Goal: Ask a question

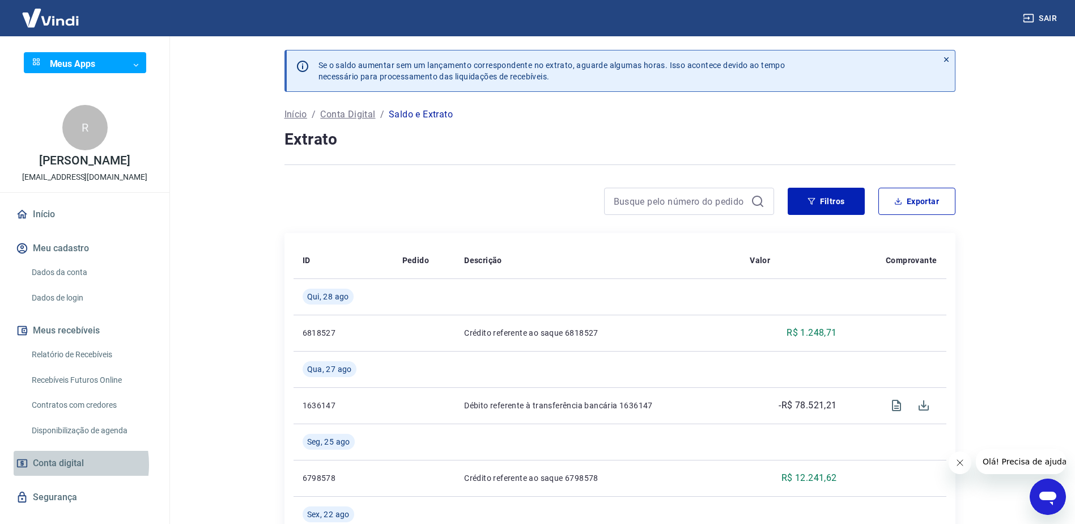
click at [55, 471] on span "Conta digital" at bounding box center [58, 463] width 51 height 16
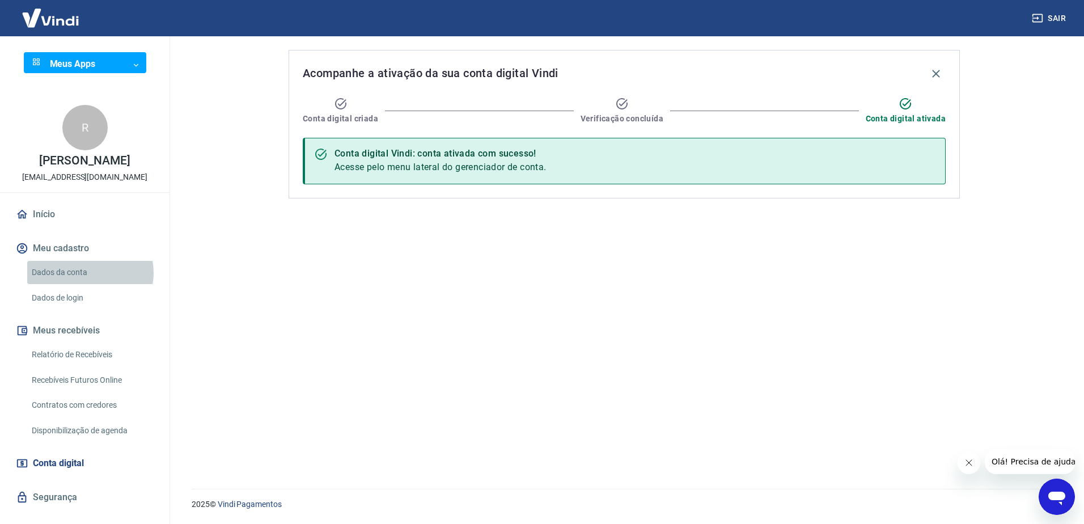
click at [90, 284] on link "Dados da conta" at bounding box center [91, 272] width 129 height 23
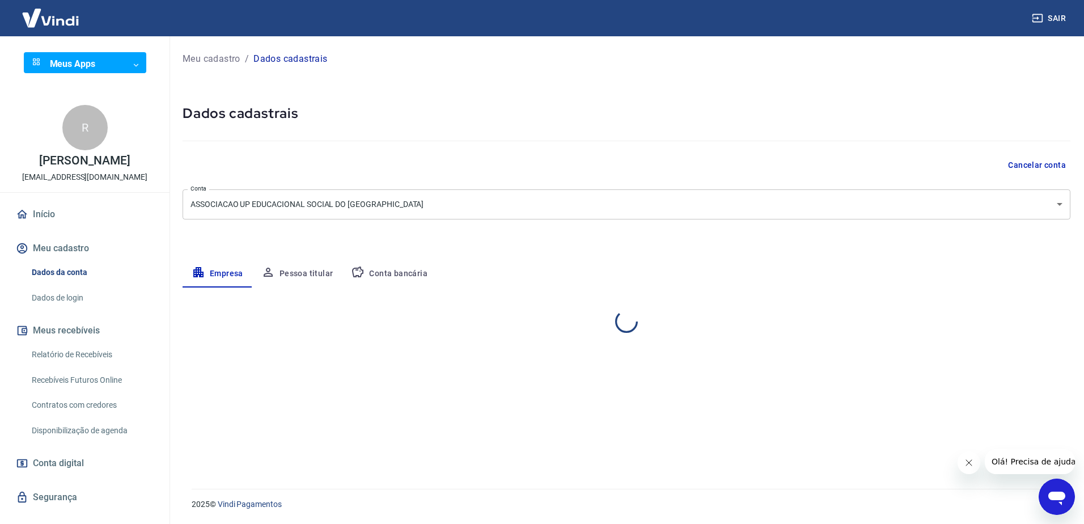
select select "MT"
select select "business"
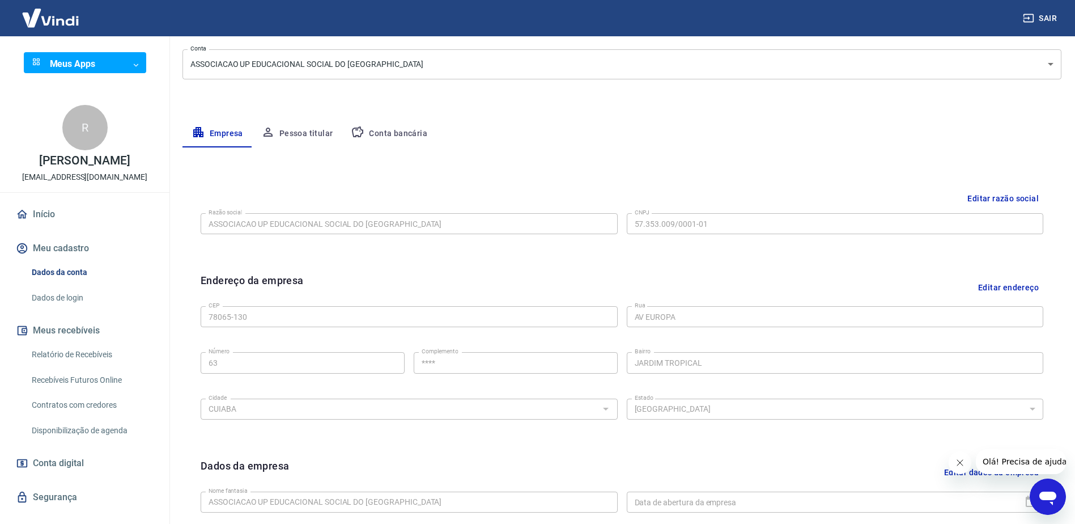
scroll to position [113, 0]
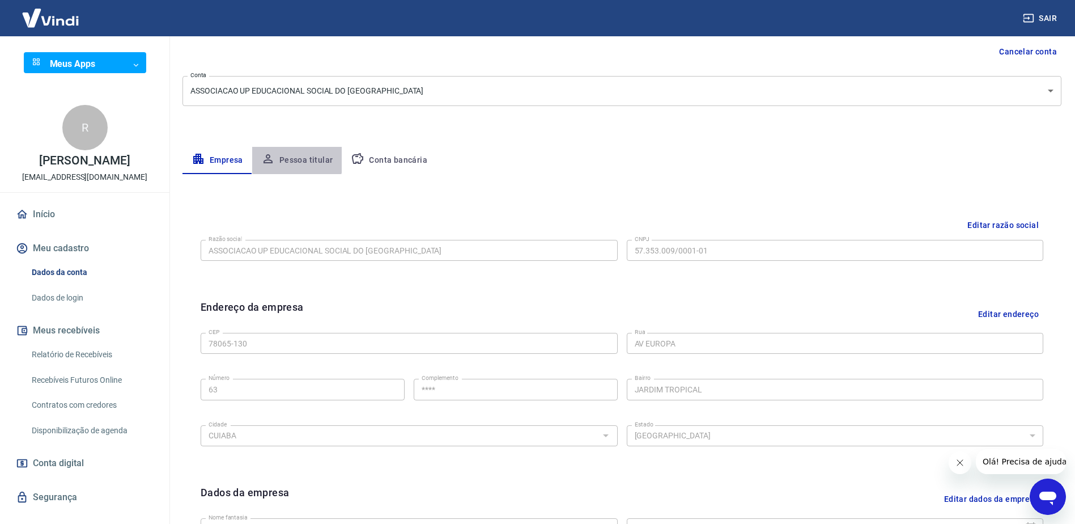
click at [290, 160] on button "Pessoa titular" at bounding box center [297, 160] width 90 height 27
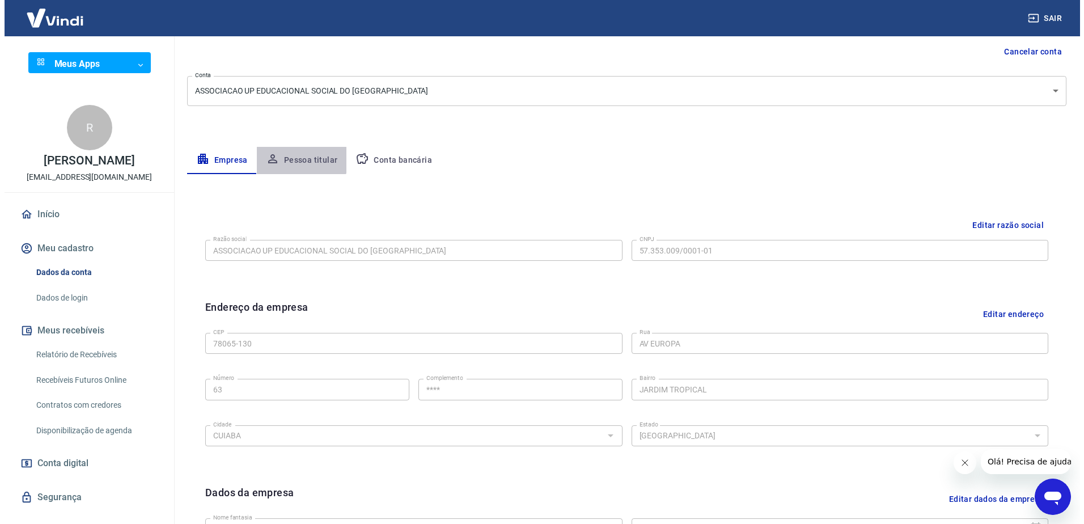
scroll to position [0, 0]
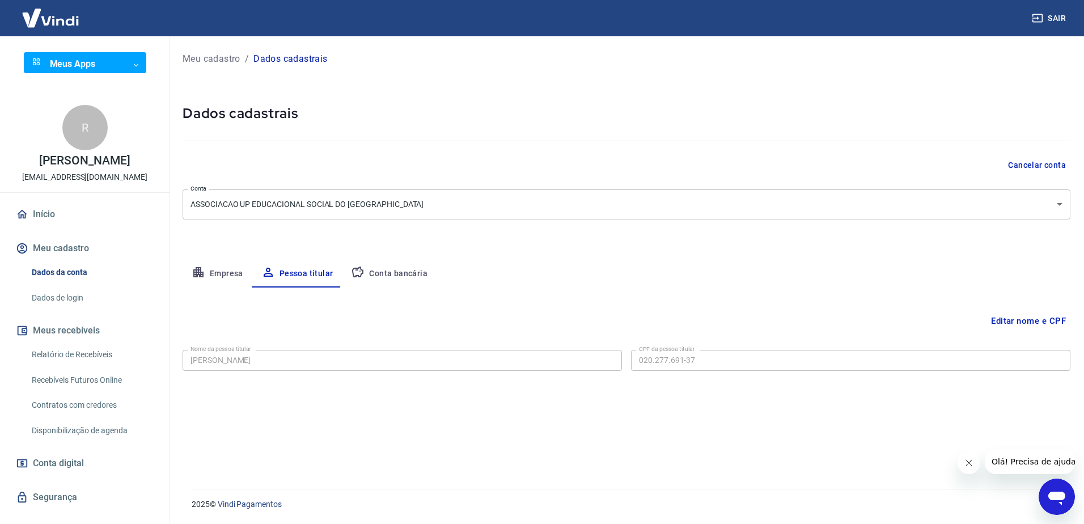
click at [1026, 325] on button "Editar nome e CPF" at bounding box center [1028, 321] width 84 height 22
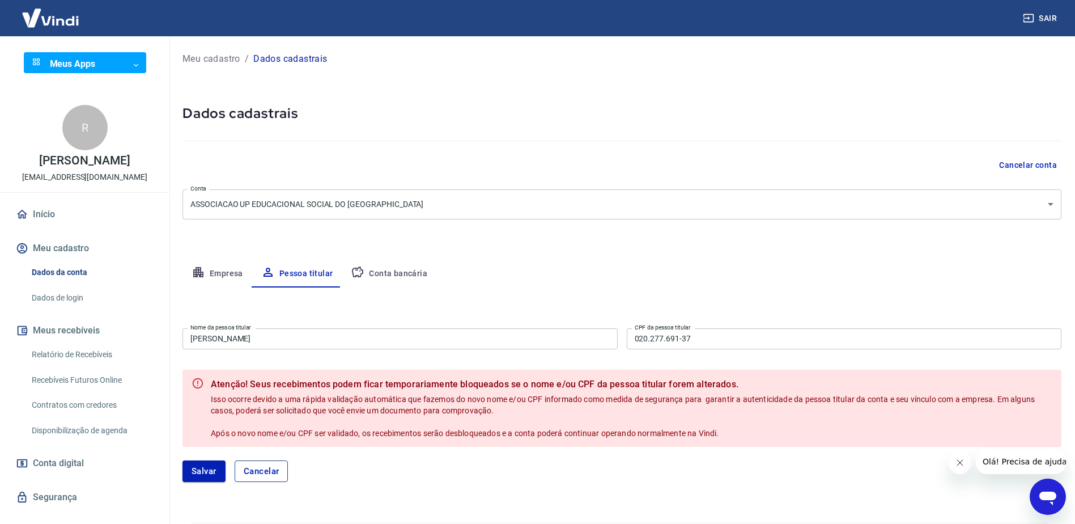
click at [270, 471] on button "Cancelar" at bounding box center [262, 471] width 54 height 22
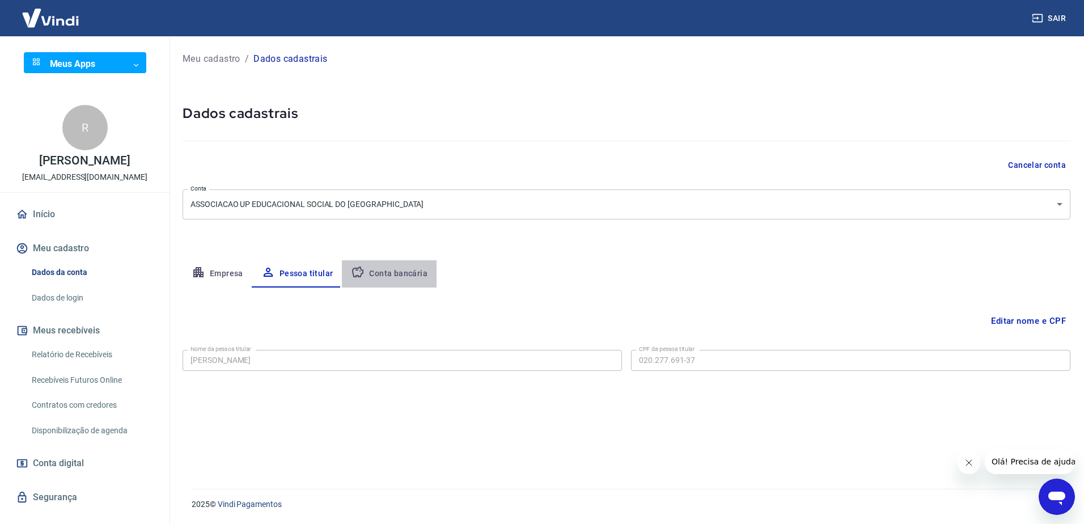
click at [391, 275] on button "Conta bancária" at bounding box center [389, 273] width 95 height 27
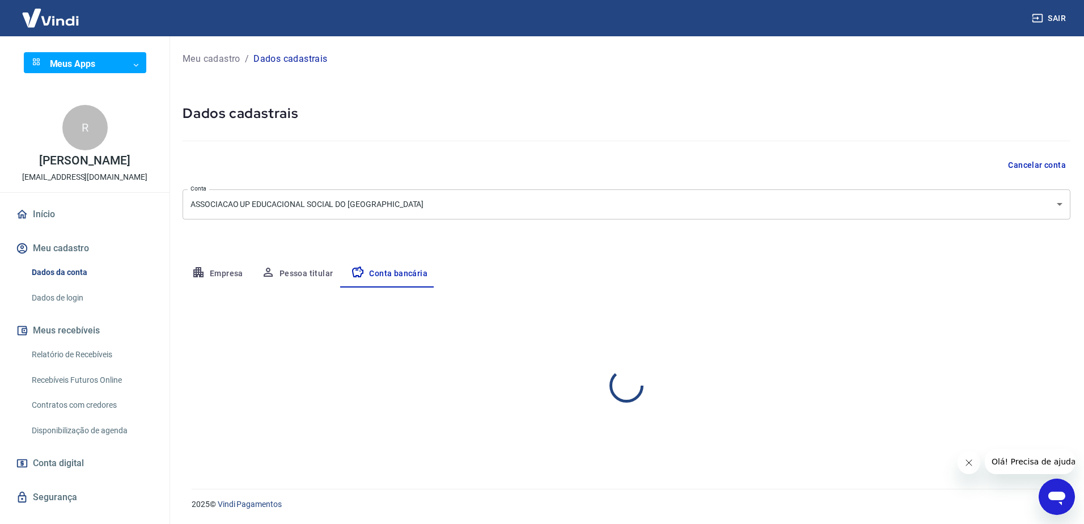
select select "1"
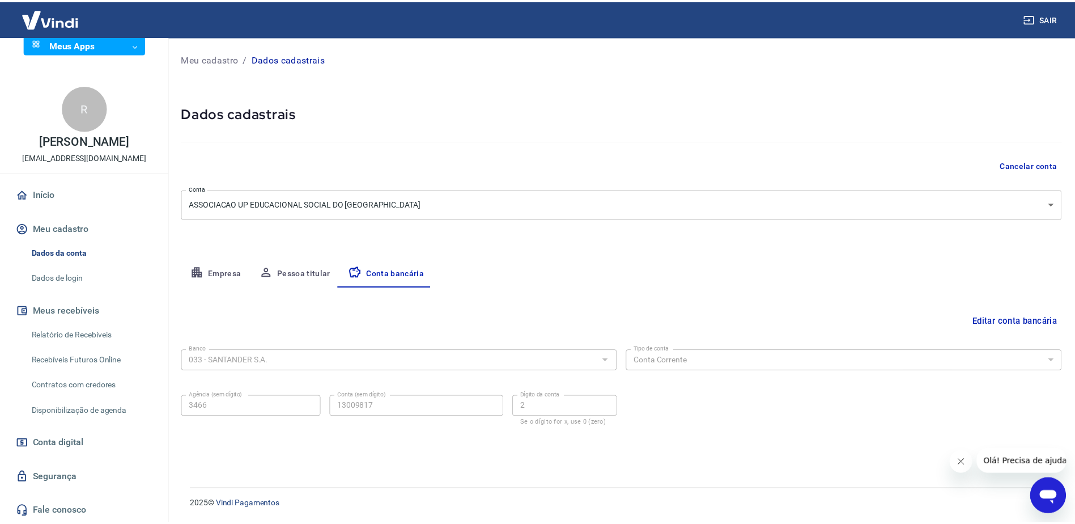
scroll to position [32, 0]
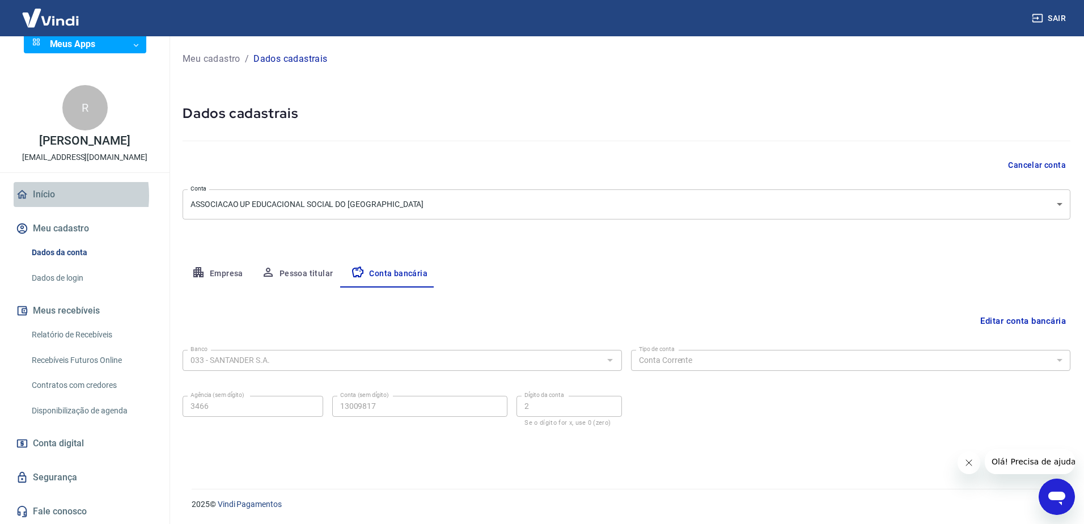
click at [42, 196] on link "Início" at bounding box center [85, 194] width 142 height 25
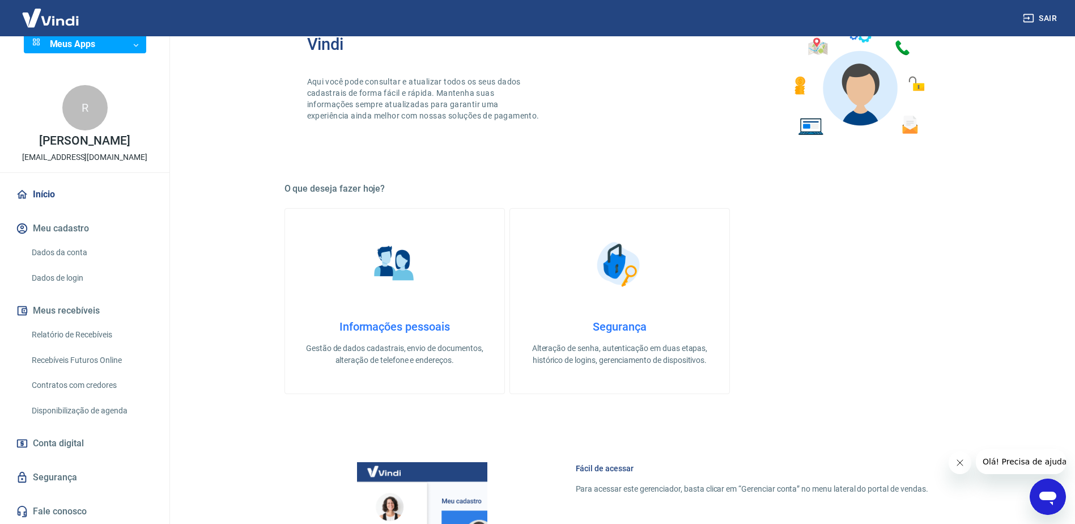
scroll to position [227, 0]
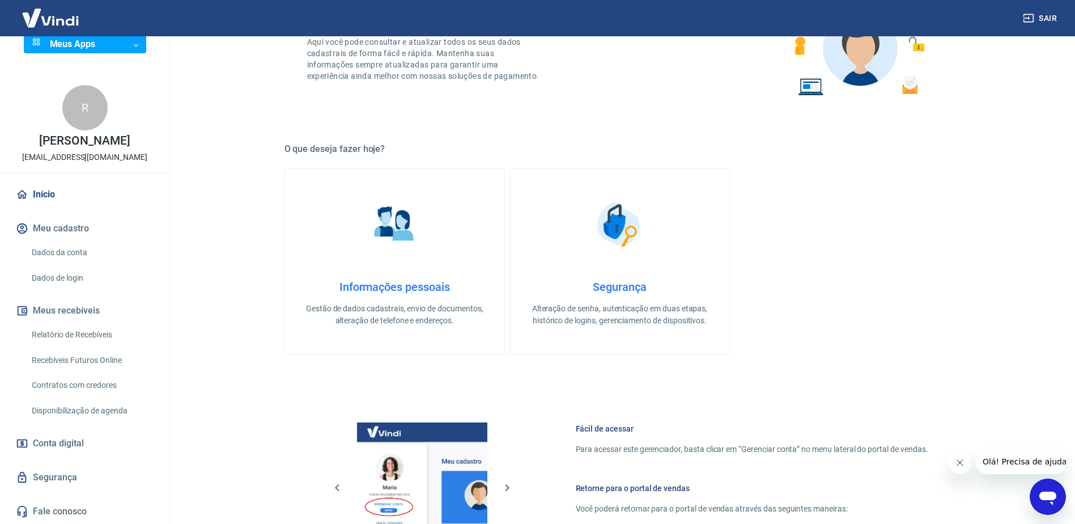
click at [67, 337] on link "Relatório de Recebíveis" at bounding box center [91, 334] width 129 height 23
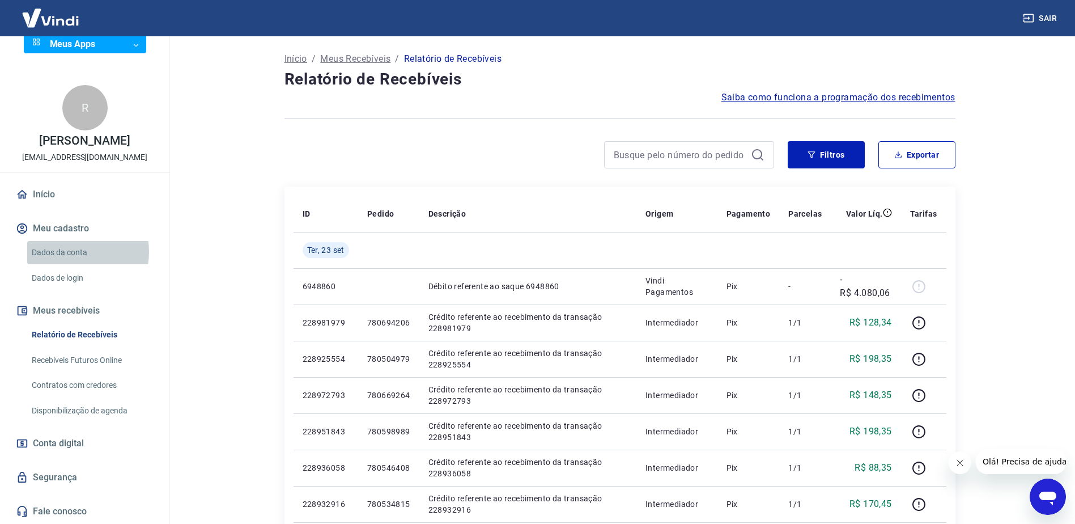
click at [71, 252] on link "Dados da conta" at bounding box center [91, 252] width 129 height 23
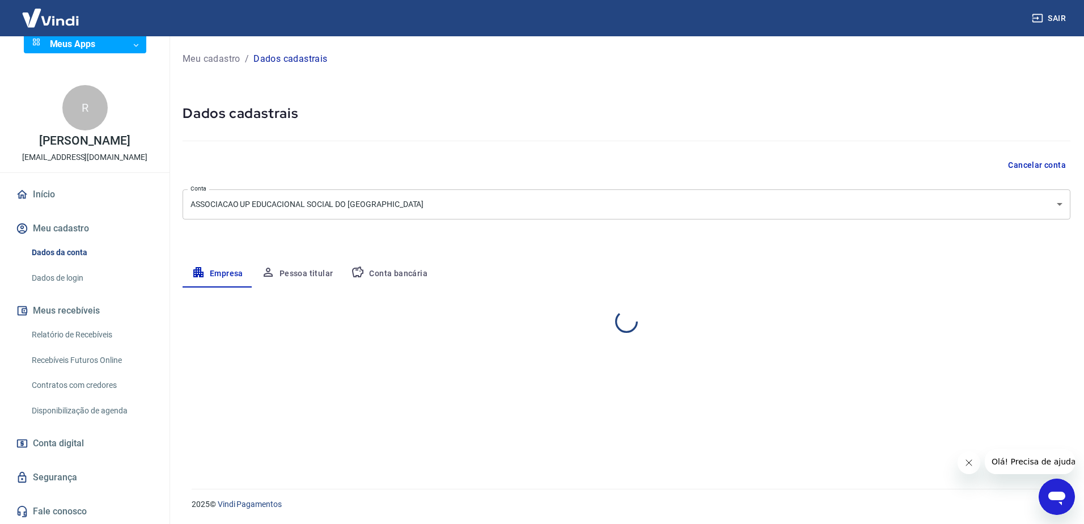
select select "MT"
select select "business"
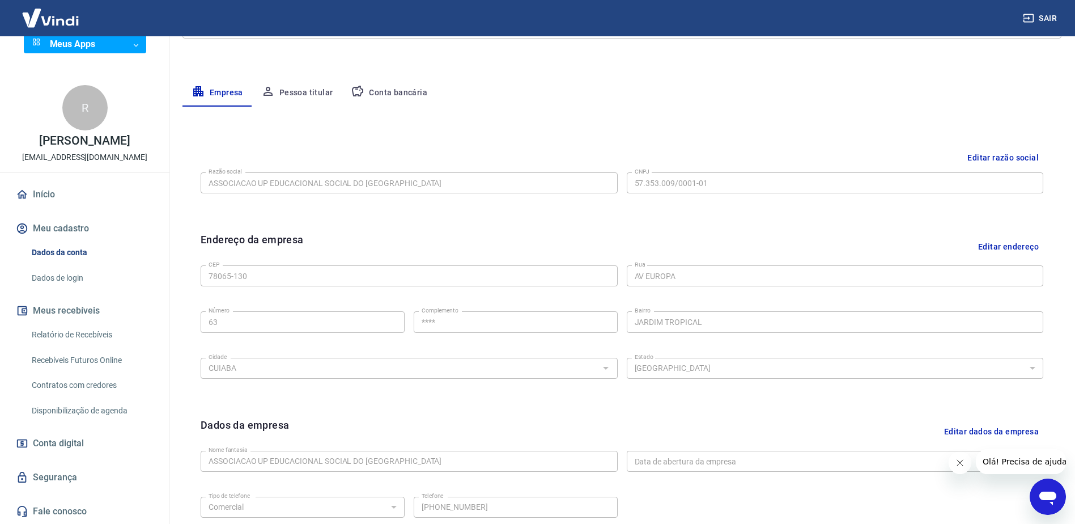
scroll to position [180, 0]
click at [58, 276] on link "Dados de login" at bounding box center [91, 277] width 129 height 23
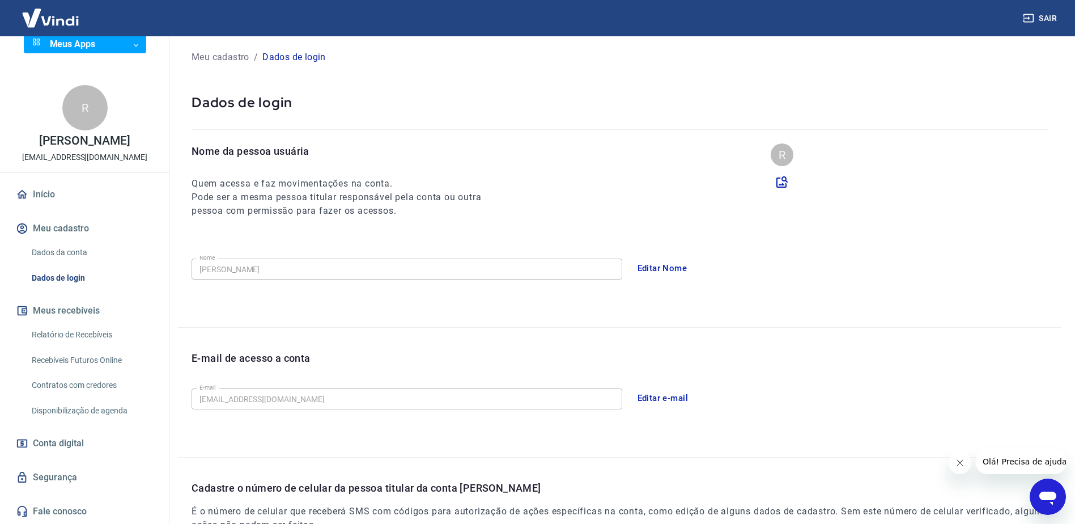
scroll to position [10, 0]
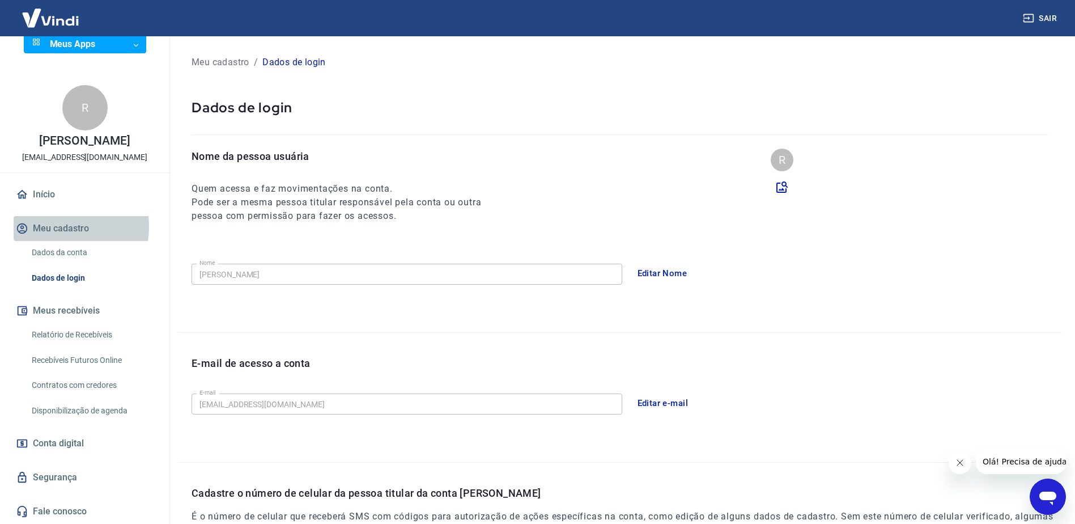
click at [57, 227] on button "Meu cadastro" at bounding box center [85, 228] width 142 height 25
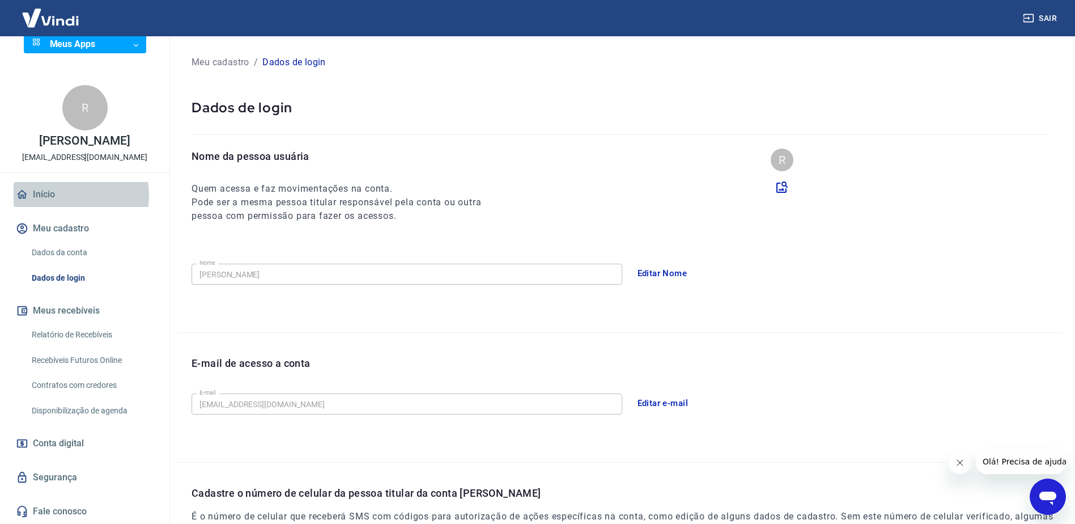
click at [48, 195] on link "Início" at bounding box center [85, 194] width 142 height 25
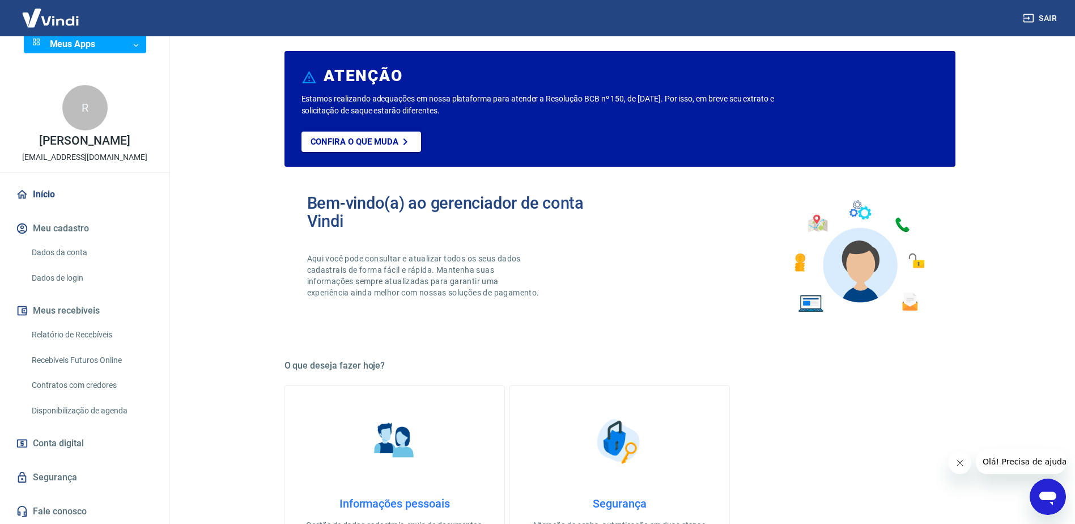
click at [59, 230] on button "Meu cadastro" at bounding box center [85, 228] width 142 height 25
click at [62, 249] on link "Dados da conta" at bounding box center [91, 252] width 129 height 23
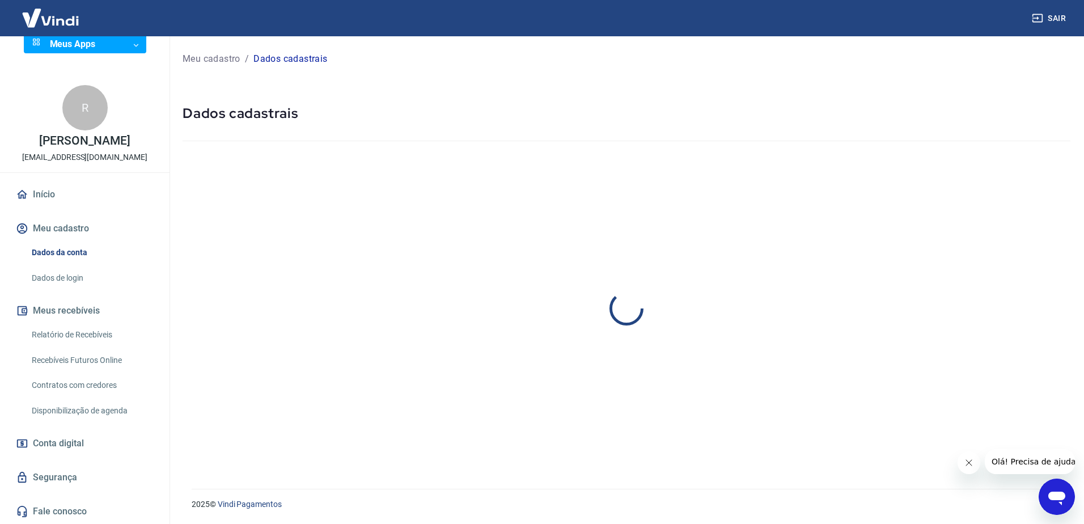
select select "MT"
select select "business"
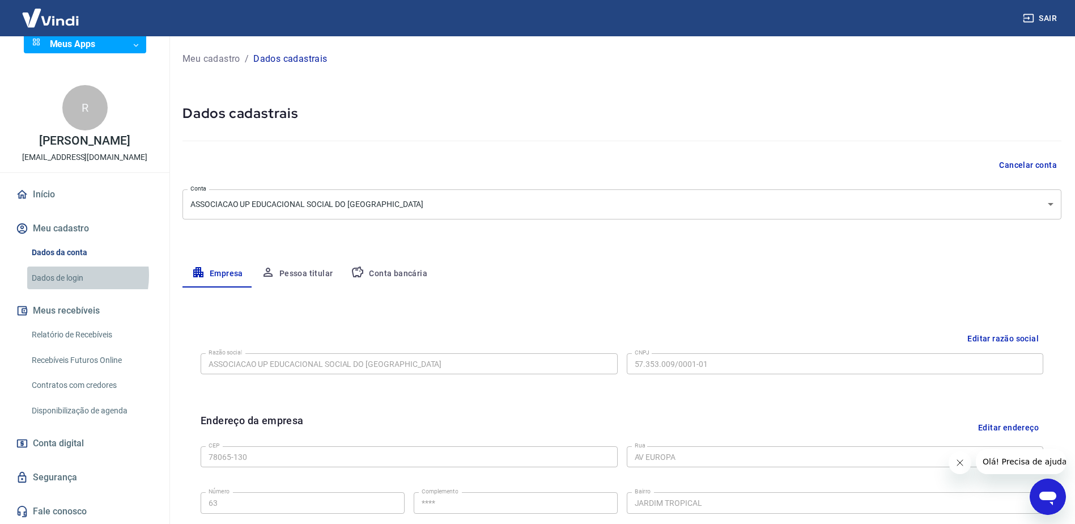
click at [65, 275] on link "Dados de login" at bounding box center [91, 277] width 129 height 23
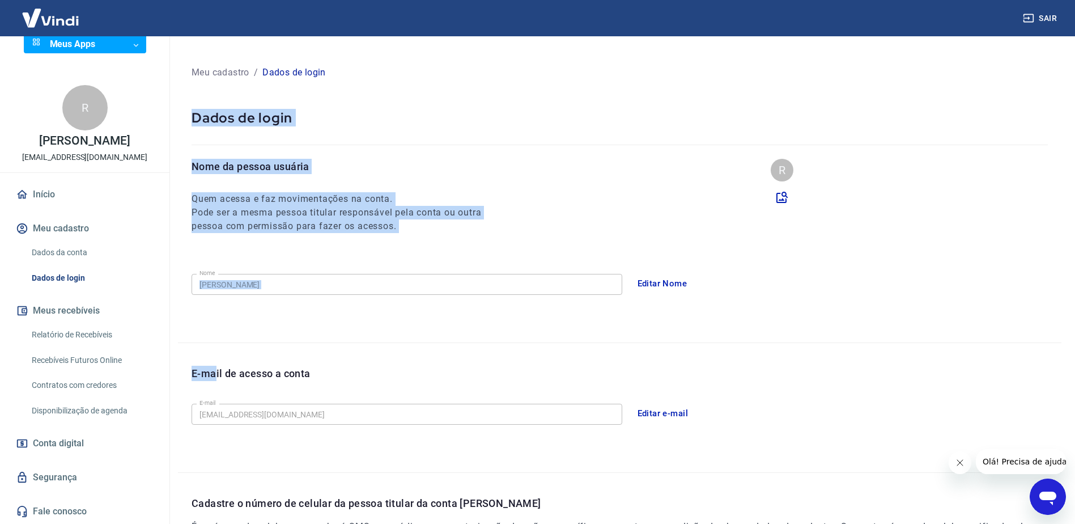
drag, startPoint x: 182, startPoint y: 125, endPoint x: 222, endPoint y: 380, distance: 258.0
click at [220, 383] on div "Meu cadastro / Dados de login Dados de login Nome da pessoa usuária Quem acessa…" at bounding box center [619, 356] width 911 height 641
click at [62, 281] on link "Dados de login" at bounding box center [91, 277] width 129 height 23
click at [61, 254] on link "Dados da conta" at bounding box center [91, 252] width 129 height 23
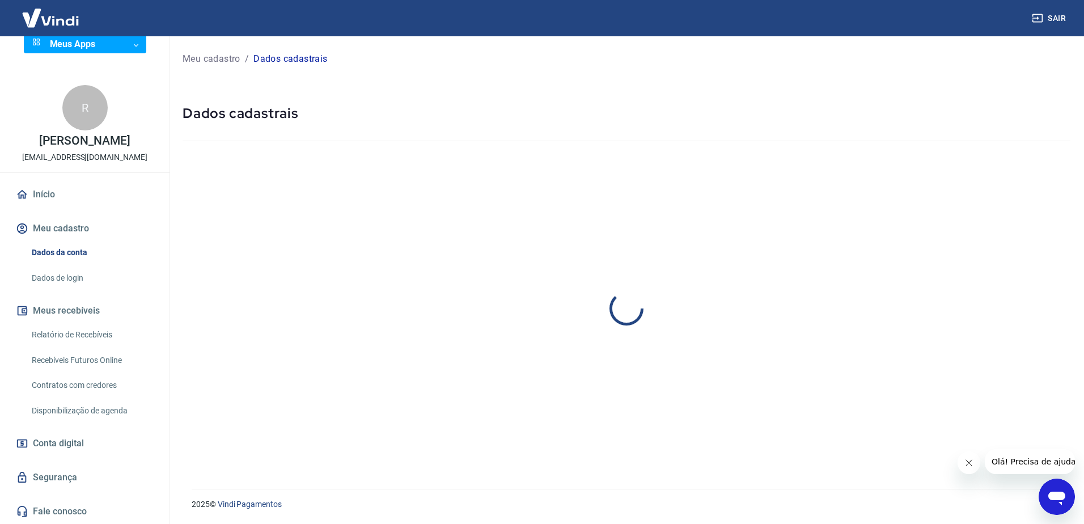
select select "MT"
select select "business"
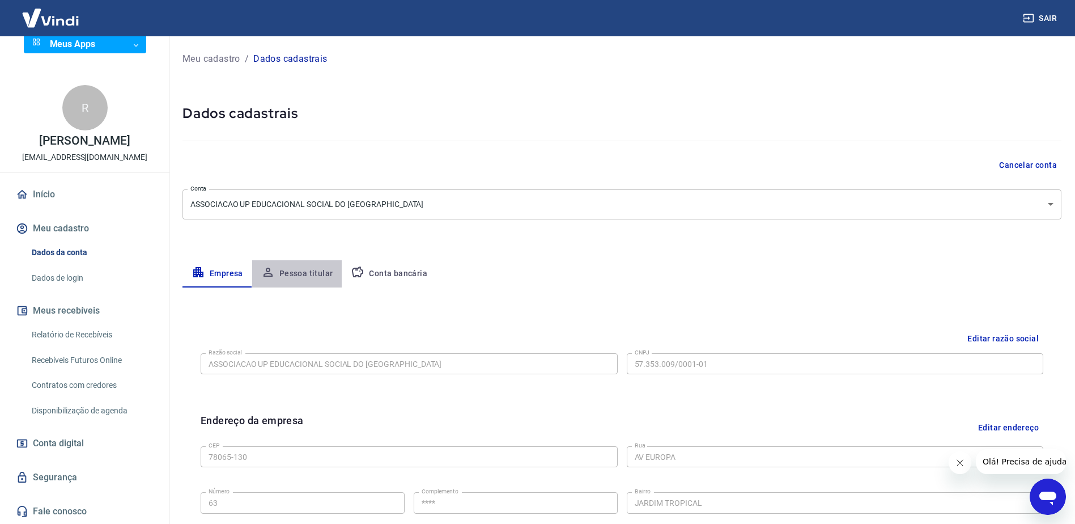
click at [312, 271] on button "Pessoa titular" at bounding box center [297, 273] width 90 height 27
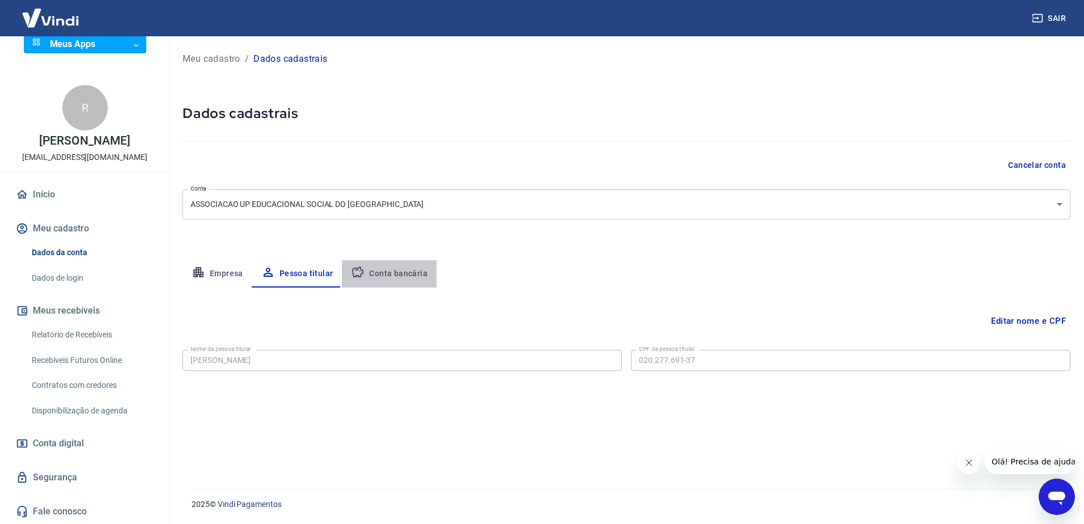
click at [396, 270] on button "Conta bancária" at bounding box center [389, 273] width 95 height 27
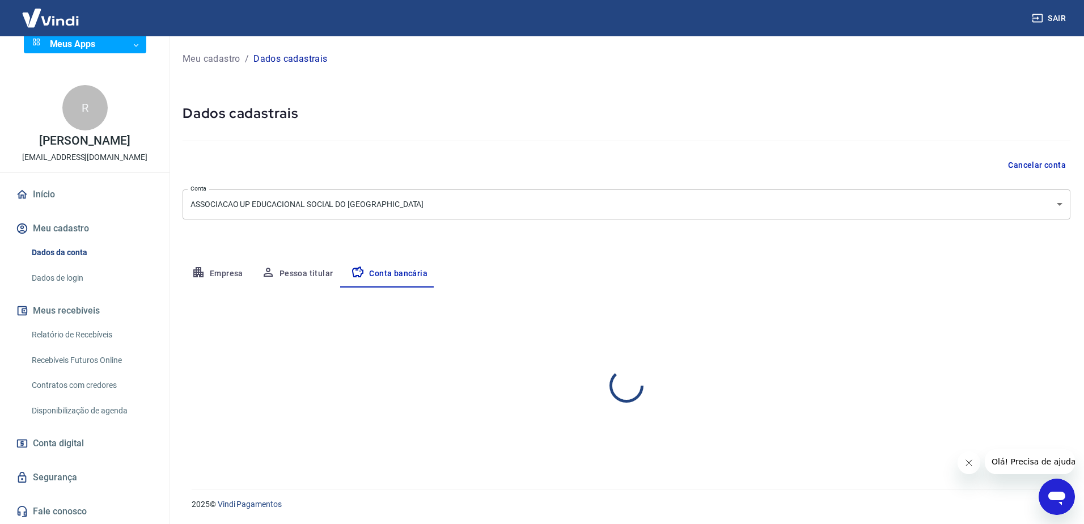
select select "1"
drag, startPoint x: 448, startPoint y: 236, endPoint x: 528, endPoint y: 58, distance: 195.3
click at [528, 58] on div "Meu cadastro / Dados cadastrais" at bounding box center [626, 59] width 888 height 18
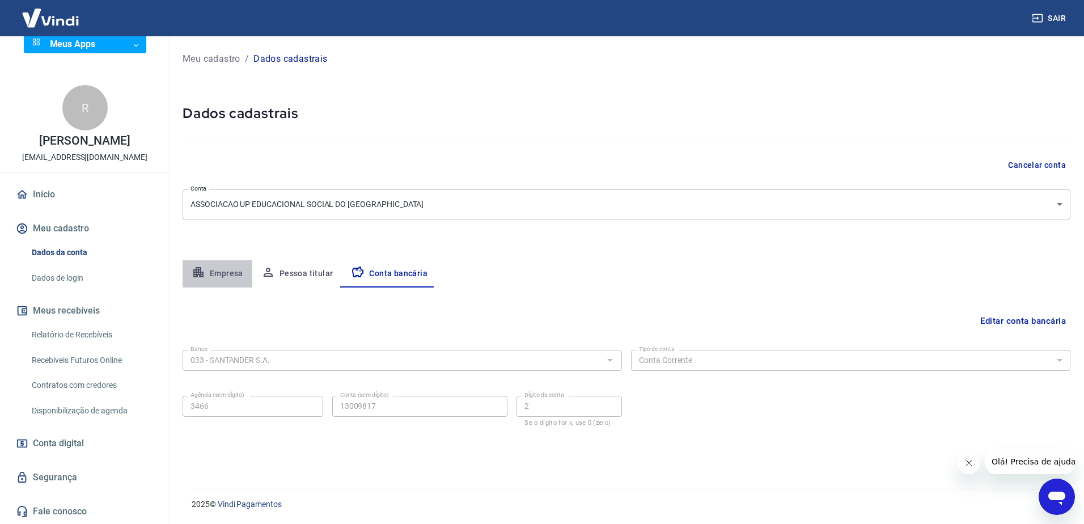
click at [214, 268] on button "Empresa" at bounding box center [217, 273] width 70 height 27
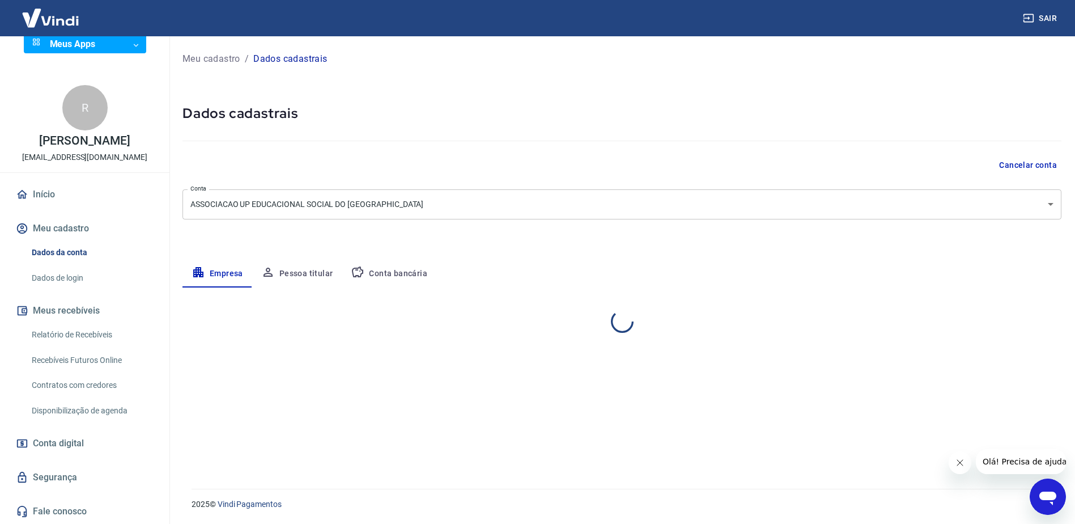
select select "MT"
select select "business"
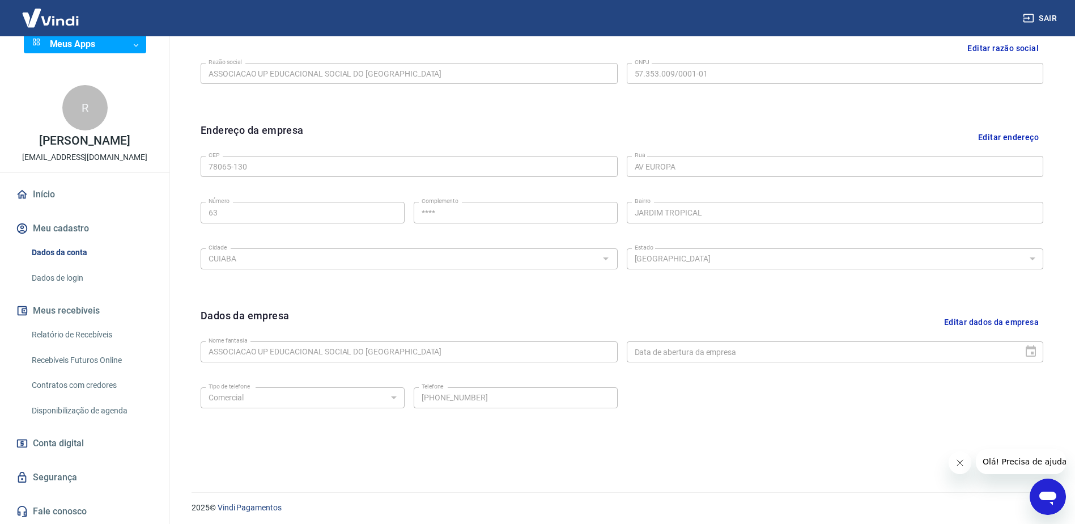
scroll to position [294, 0]
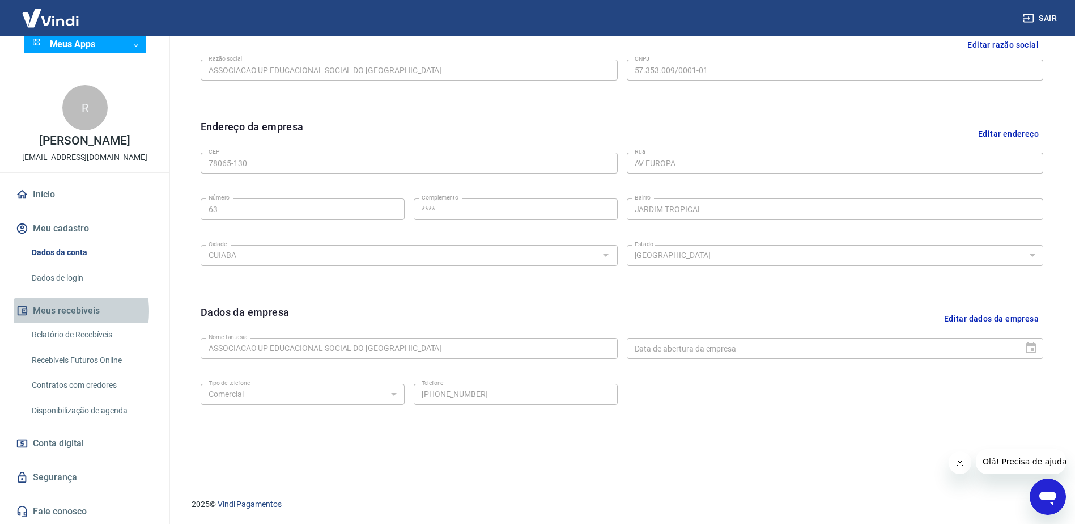
click at [58, 311] on button "Meus recebíveis" at bounding box center [85, 310] width 142 height 25
click at [53, 331] on link "Relatório de Recebíveis" at bounding box center [91, 334] width 129 height 23
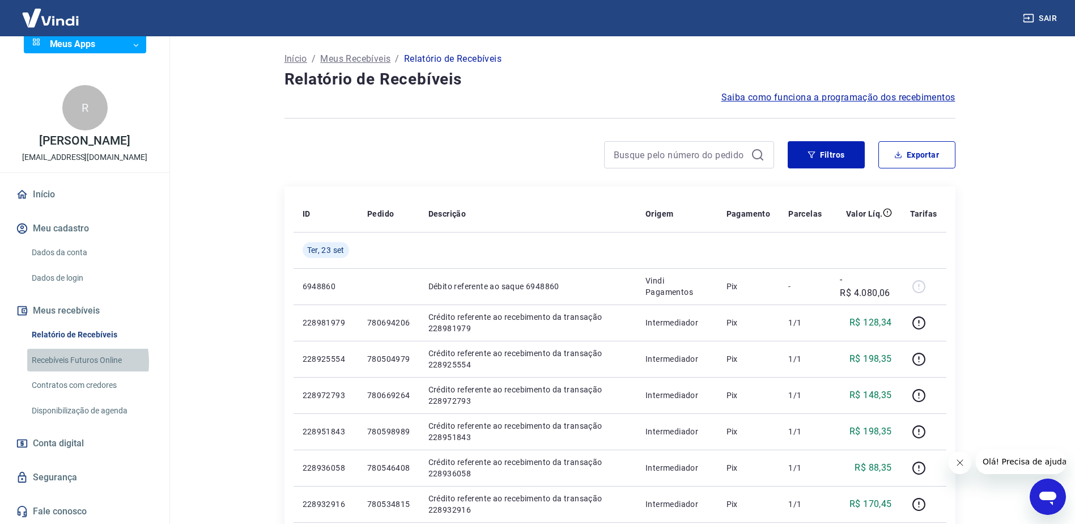
click at [58, 362] on link "Recebíveis Futuros Online" at bounding box center [91, 360] width 129 height 23
click at [1043, 18] on button "Sair" at bounding box center [1041, 18] width 41 height 21
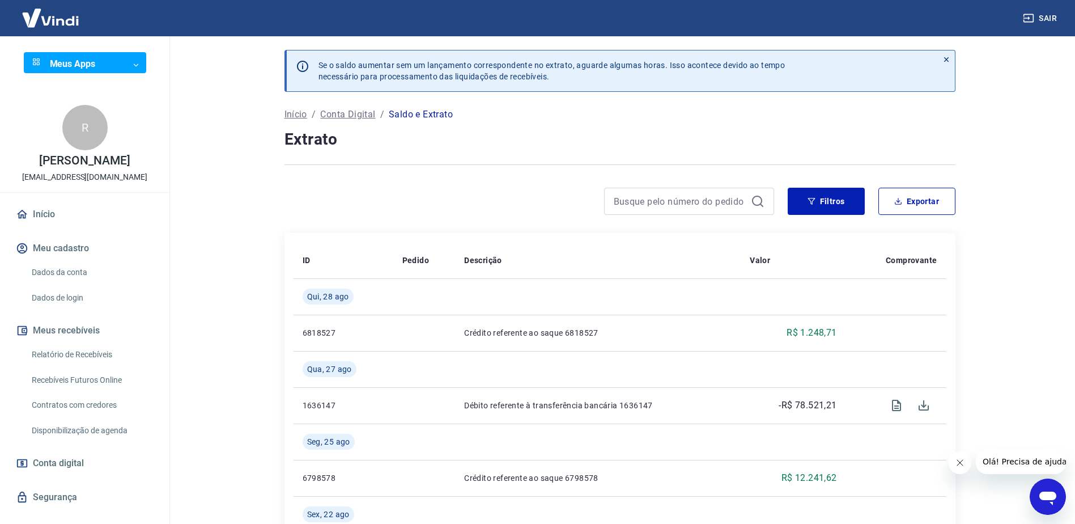
click at [356, 114] on p "Conta Digital" at bounding box center [347, 115] width 55 height 14
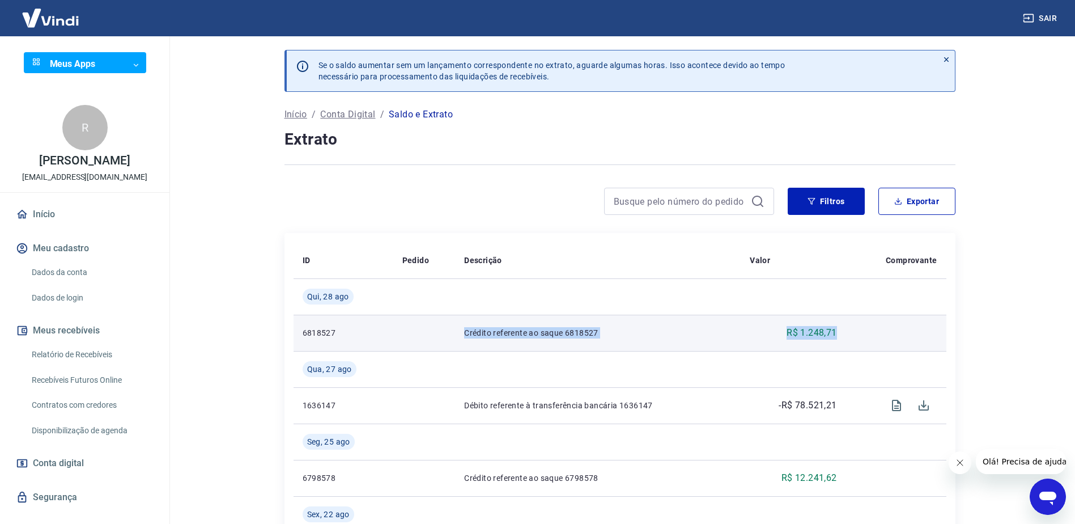
drag, startPoint x: 465, startPoint y: 330, endPoint x: 872, endPoint y: 325, distance: 406.4
click at [872, 325] on tr "6818527 Crédito referente ao saque 6818527 R$ 1.248,71" at bounding box center [620, 333] width 653 height 36
copy tr "Crédito referente ao saque 6818527 R$ 1.248,71"
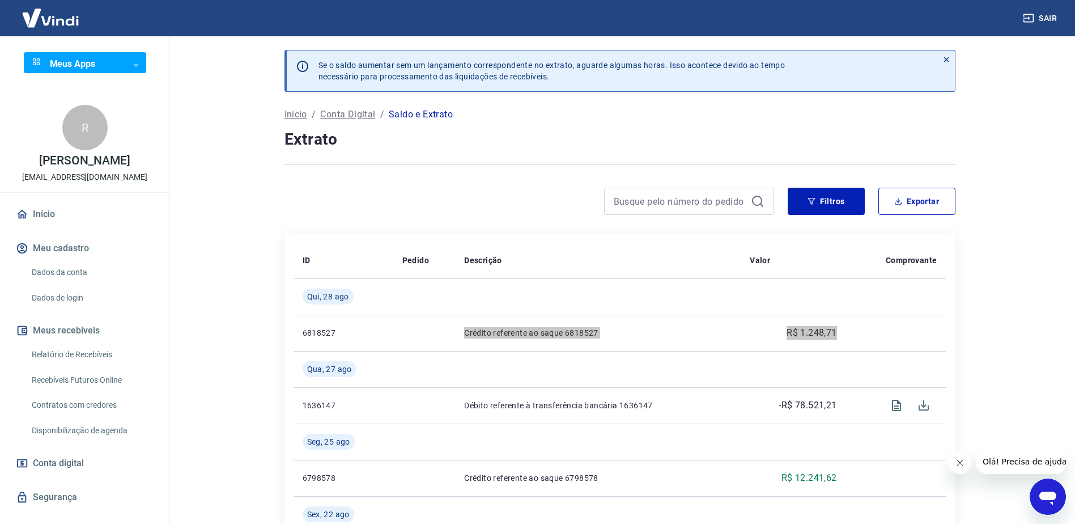
click at [1044, 499] on icon "Abrir janela de mensagens" at bounding box center [1048, 496] width 20 height 20
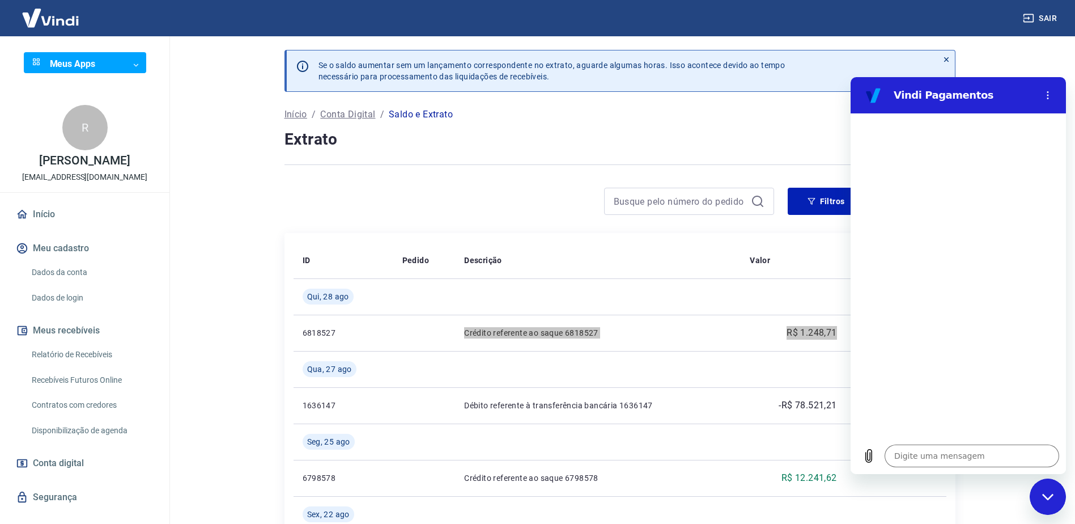
click at [1047, 494] on icon "Fechar janela de mensagens" at bounding box center [1048, 496] width 12 height 7
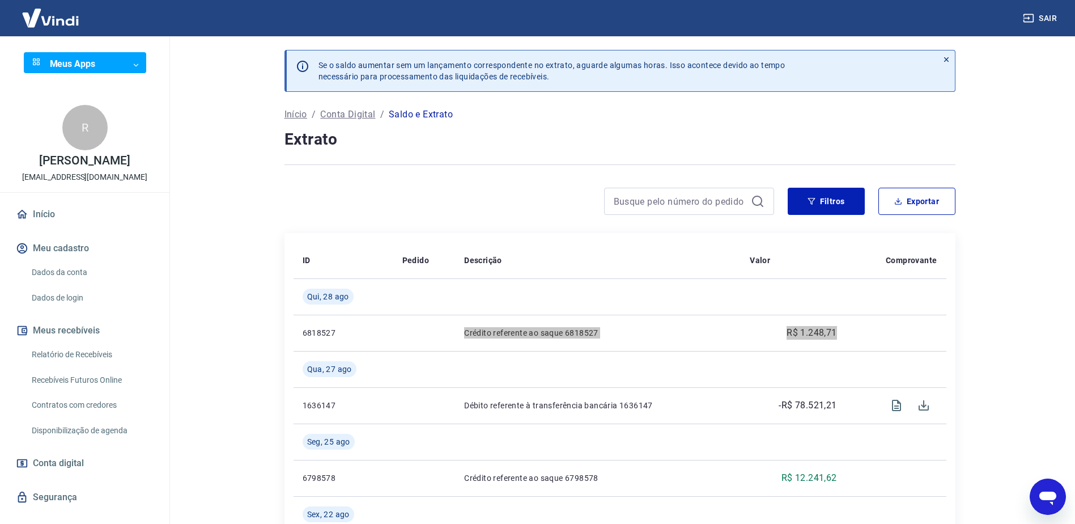
click at [1047, 494] on icon "Abrir janela de mensagens" at bounding box center [1047, 498] width 17 height 14
type textarea "x"
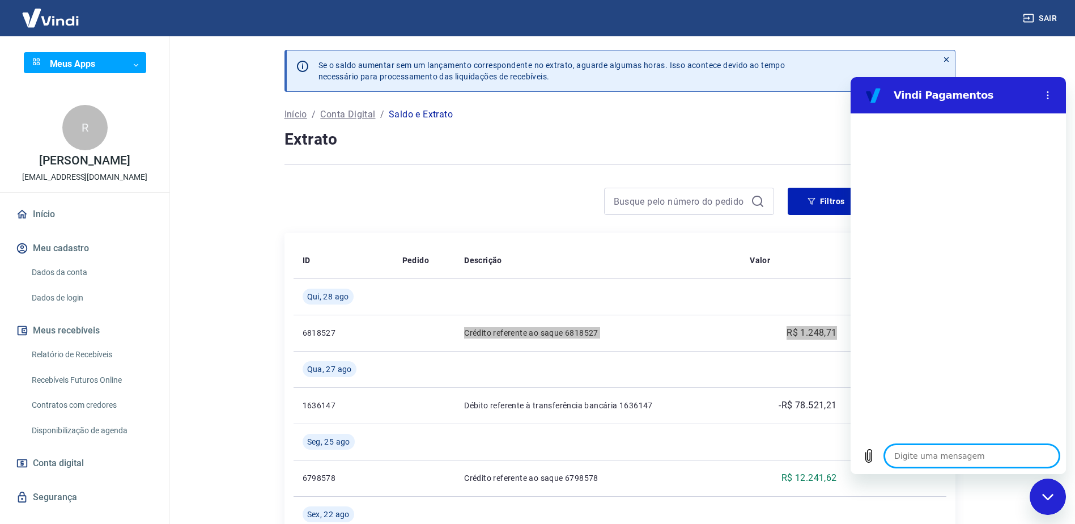
click at [935, 454] on textarea at bounding box center [972, 455] width 175 height 23
type textarea "t"
type textarea "x"
type textarea "te"
type textarea "x"
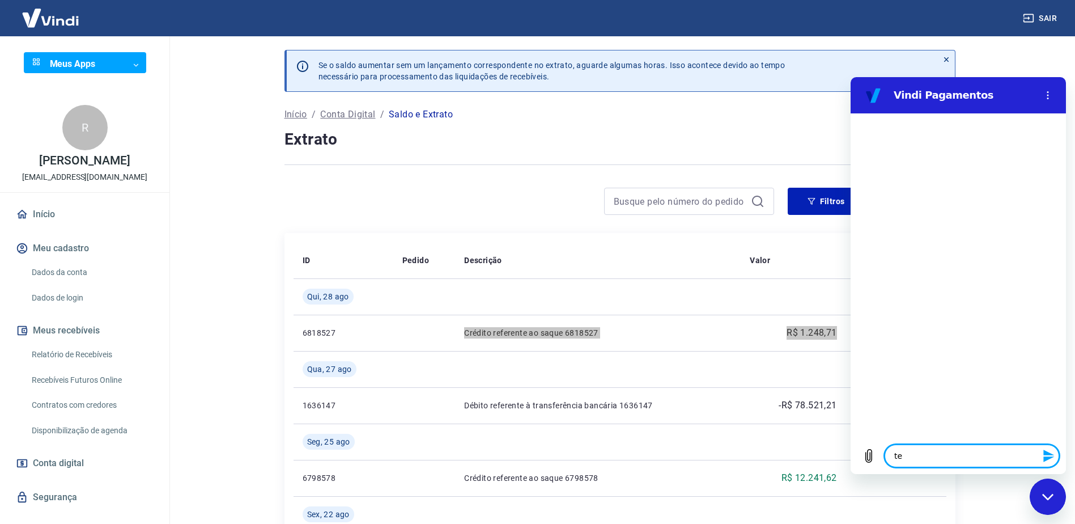
type textarea "ten"
type textarea "x"
type textarea "tenh"
type textarea "x"
type textarea "tenho"
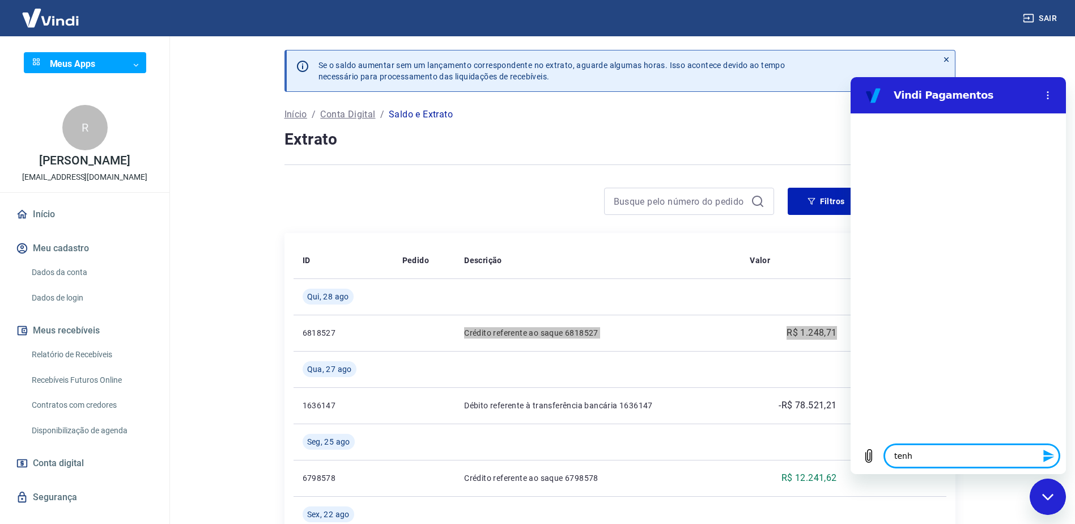
type textarea "x"
type textarea "tenho"
type textarea "x"
type textarea "tenho c"
type textarea "x"
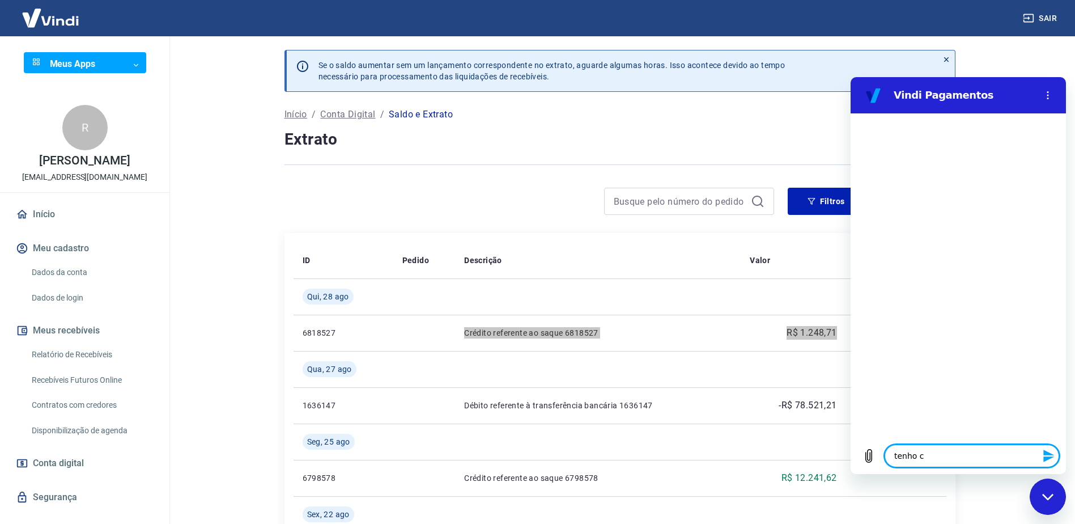
type textarea "tenho co"
type textarea "x"
type textarea "tenho con"
type textarea "x"
type textarea "tenho cont"
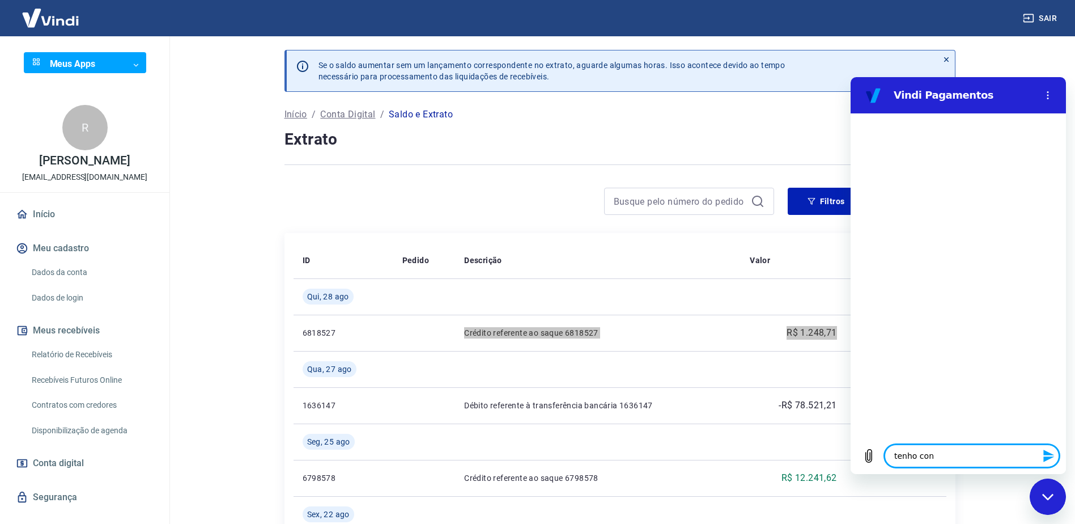
type textarea "x"
type textarea "tenho conta"
type textarea "x"
type textarea "tenho conta"
type textarea "x"
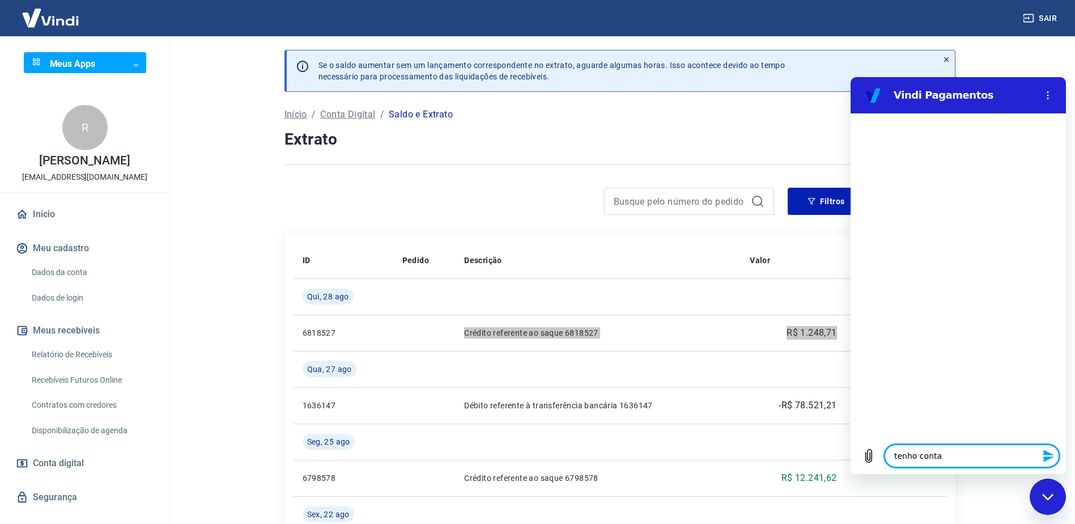
type textarea "tenho conta d"
type textarea "x"
type textarea "tenho conta di"
type textarea "x"
type textarea "tenho conta dig"
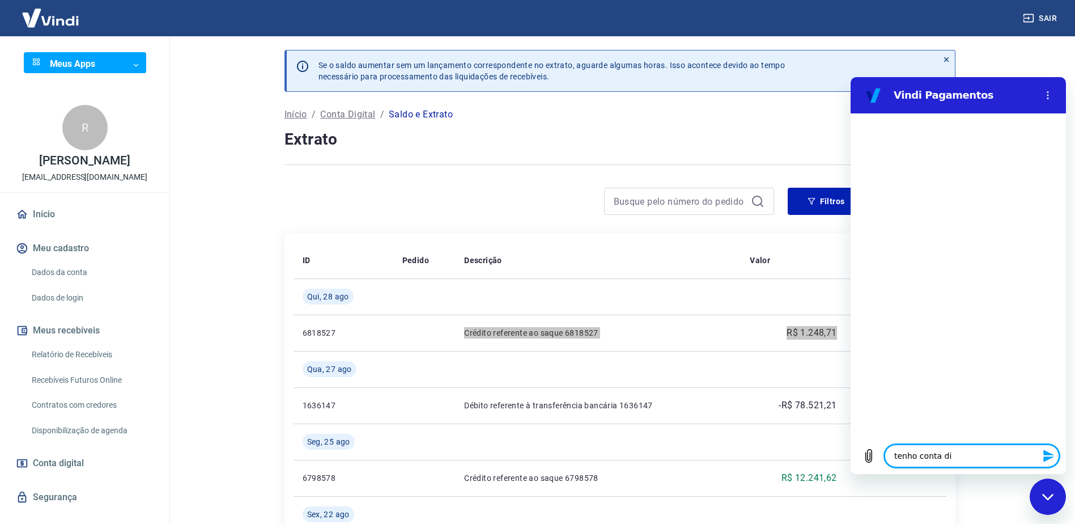
type textarea "x"
type textarea "tenho conta digi"
type textarea "x"
type textarea "tenho conta digit"
type textarea "x"
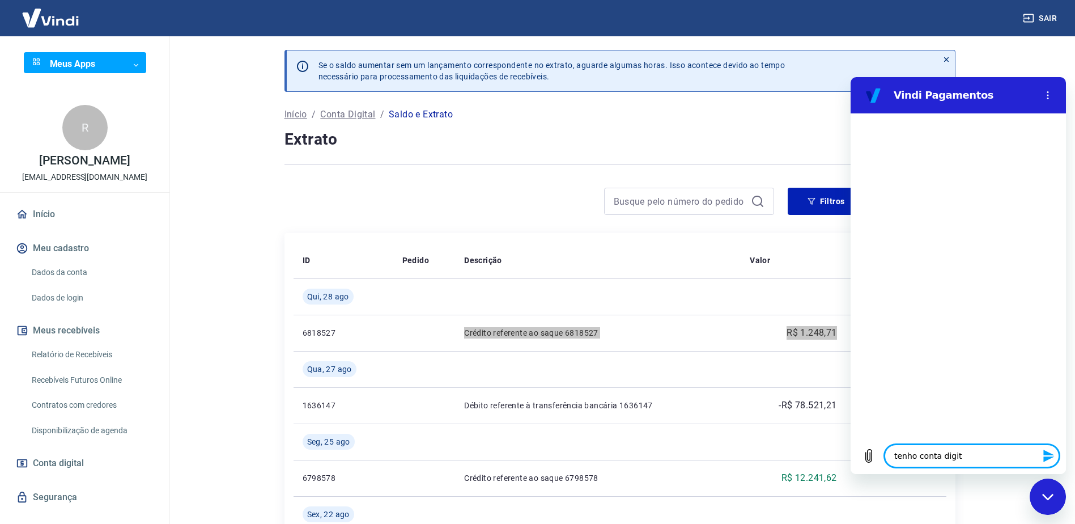
type textarea "tenho conta digita"
type textarea "x"
type textarea "tenho conta digital"
type textarea "x"
type textarea "tenho conta digital"
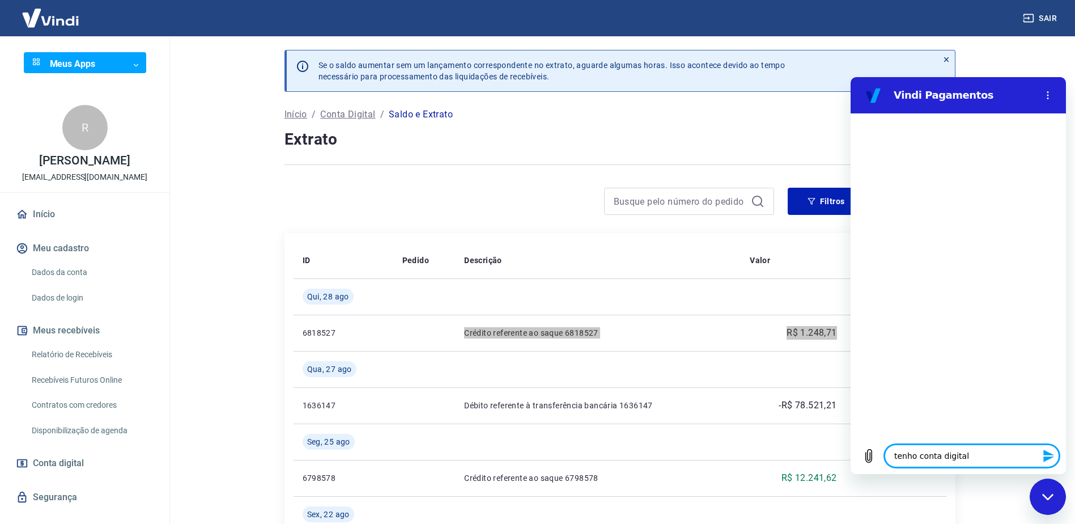
type textarea "x"
type textarea "tenho conta digital s"
type textarea "x"
type textarea "tenho conta digital si"
type textarea "x"
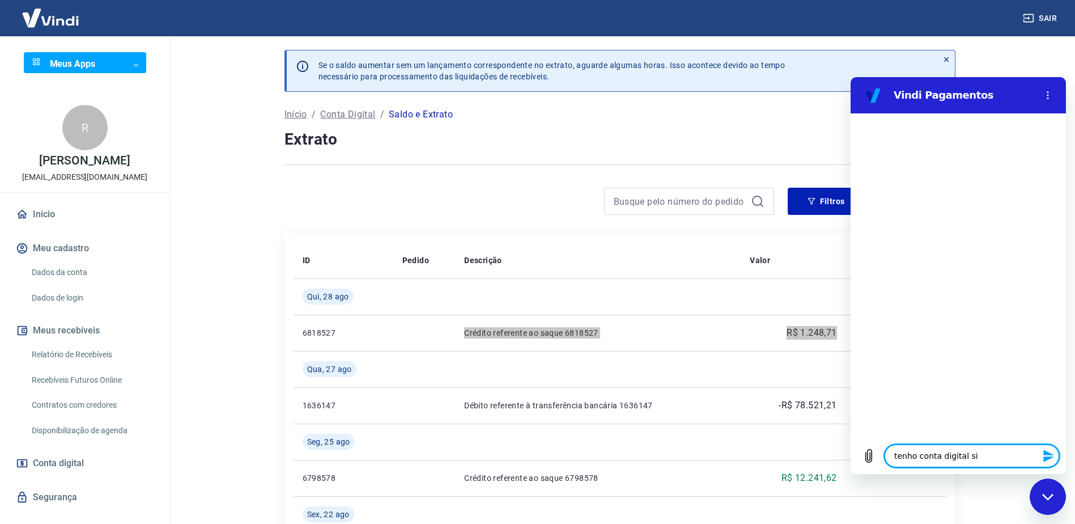
type textarea "tenho conta digital sim"
type textarea "x"
type textarea "Crédito referente ao saque 6818527 R$ 1.248,71"
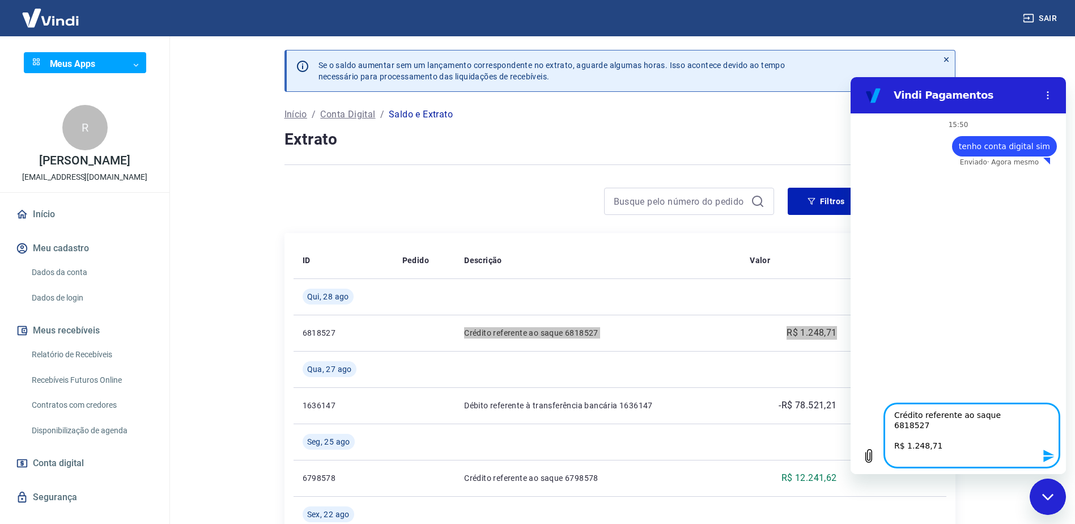
type textarea "x"
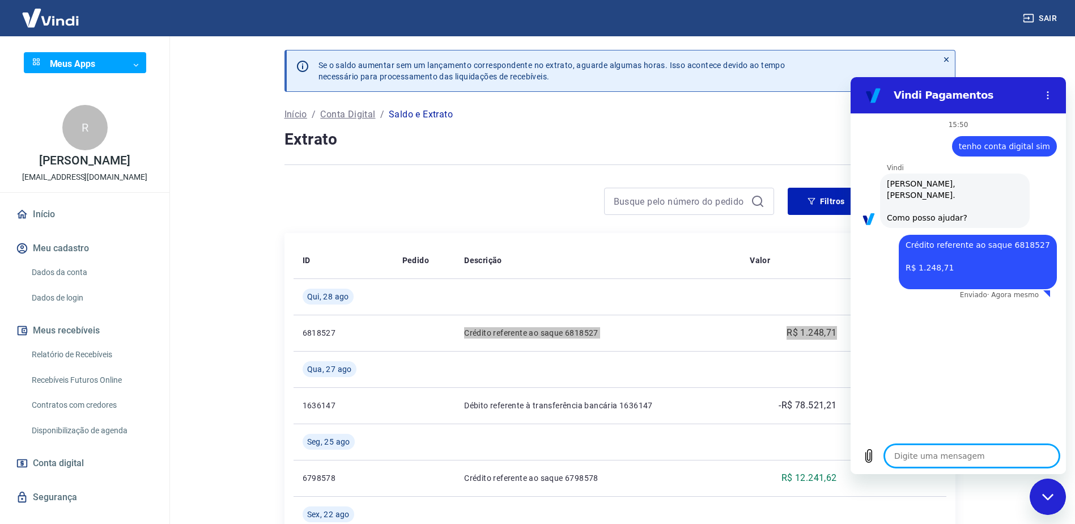
type textarea "x"
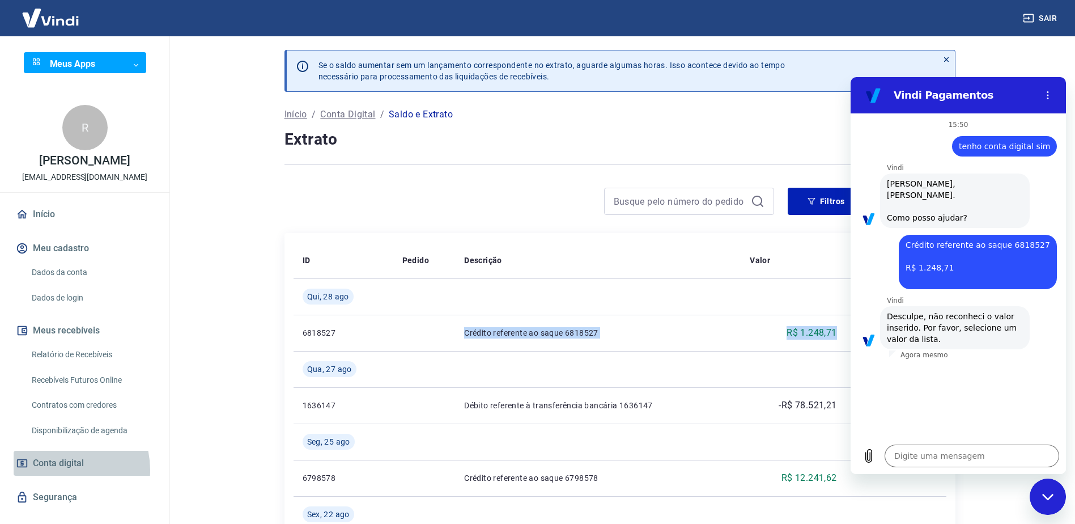
click at [58, 471] on span "Conta digital" at bounding box center [58, 463] width 51 height 16
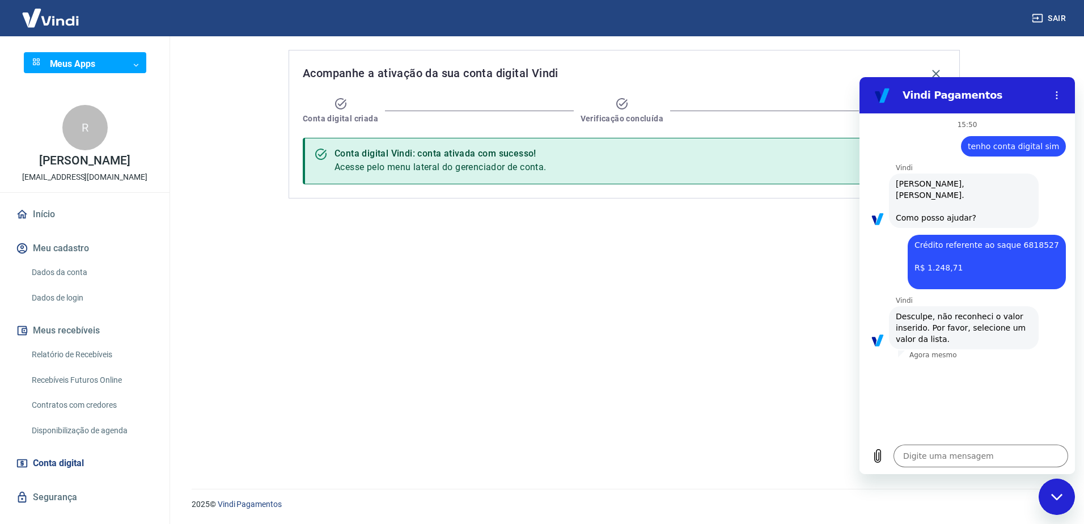
drag, startPoint x: 314, startPoint y: 150, endPoint x: 414, endPoint y: 175, distance: 102.7
click at [414, 175] on div "Conta digital Vindi: conta ativada com sucesso! Acesse pelo menu lateral do ger…" at bounding box center [624, 161] width 643 height 46
drag, startPoint x: 363, startPoint y: 149, endPoint x: 420, endPoint y: 179, distance: 64.4
click at [391, 169] on div "Conta digital Vindi: conta ativada com sucesso! Acesse pelo menu lateral do ger…" at bounding box center [440, 160] width 212 height 35
drag, startPoint x: 533, startPoint y: 196, endPoint x: 525, endPoint y: 202, distance: 10.2
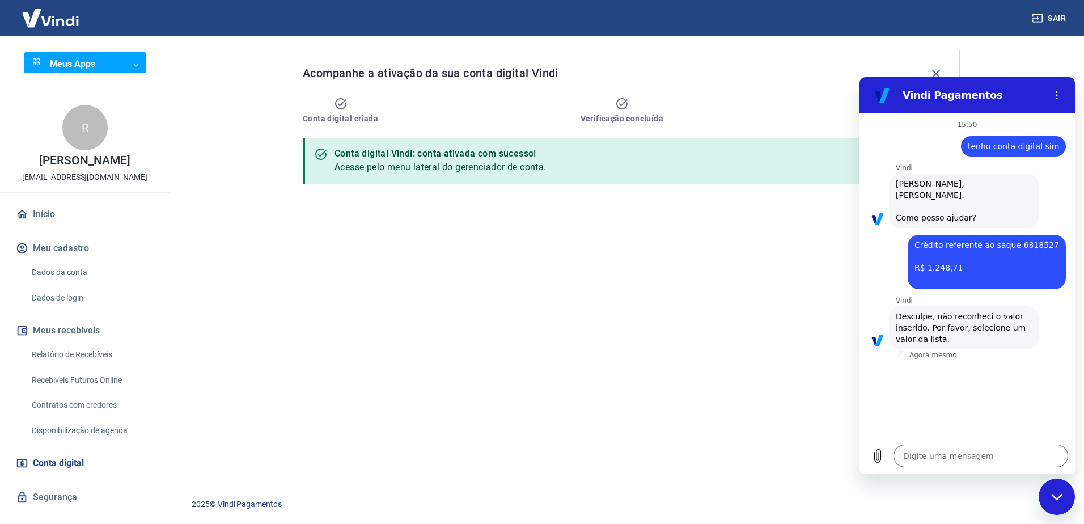
click at [533, 197] on div "Acompanhe a ativação da sua conta digital Vindi Conta digital criada Verificaçã…" at bounding box center [623, 124] width 671 height 148
drag, startPoint x: 343, startPoint y: 154, endPoint x: 569, endPoint y: 190, distance: 229.0
click at [569, 190] on div "Acompanhe a ativação da sua conta digital Vindi Conta digital criada Verificaçã…" at bounding box center [623, 124] width 671 height 148
drag, startPoint x: 569, startPoint y: 190, endPoint x: 617, endPoint y: 253, distance: 79.3
click at [617, 253] on div "Acompanhe a ativação da sua conta digital Vindi Conta digital criada Verificaçã…" at bounding box center [624, 255] width 698 height 439
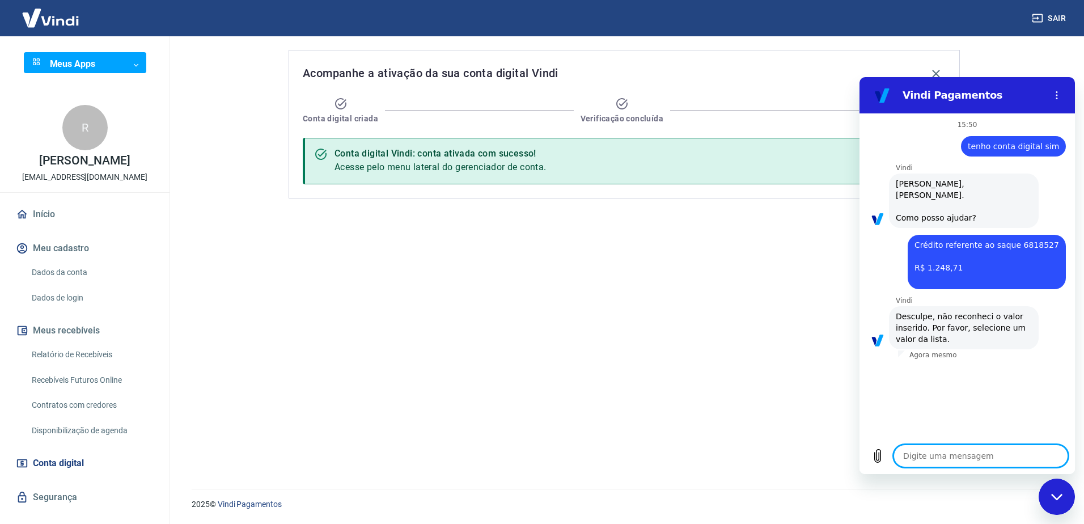
click at [1010, 466] on textarea at bounding box center [980, 455] width 175 height 23
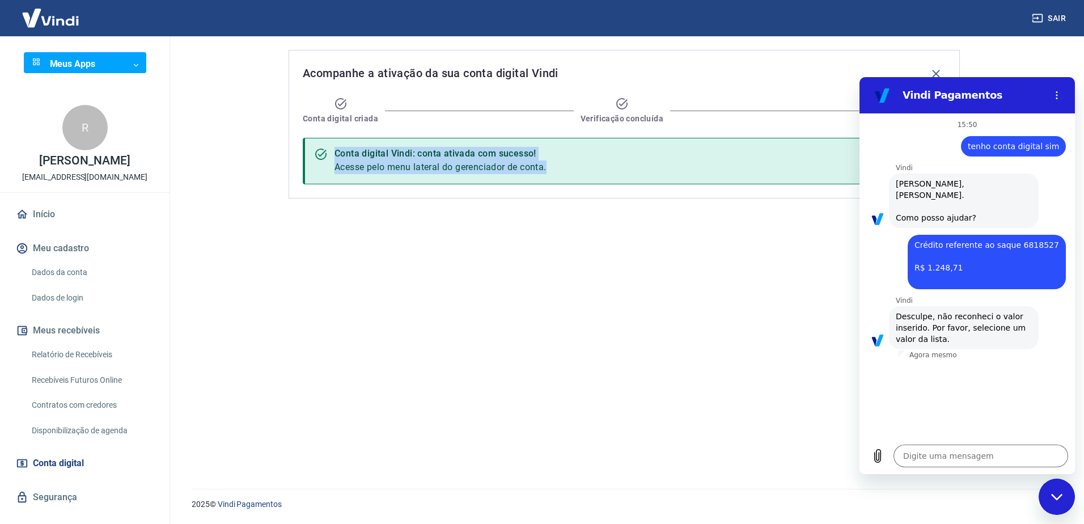
drag, startPoint x: 333, startPoint y: 150, endPoint x: 585, endPoint y: 205, distance: 258.0
click at [585, 205] on div "Acompanhe a ativação da sua conta digital Vindi Conta digital criada Verificaçã…" at bounding box center [624, 255] width 698 height 439
copy div "Conta digital Vindi: conta ativada com sucesso! Acesse pelo menu lateral do ger…"
click at [943, 452] on textarea at bounding box center [980, 455] width 175 height 23
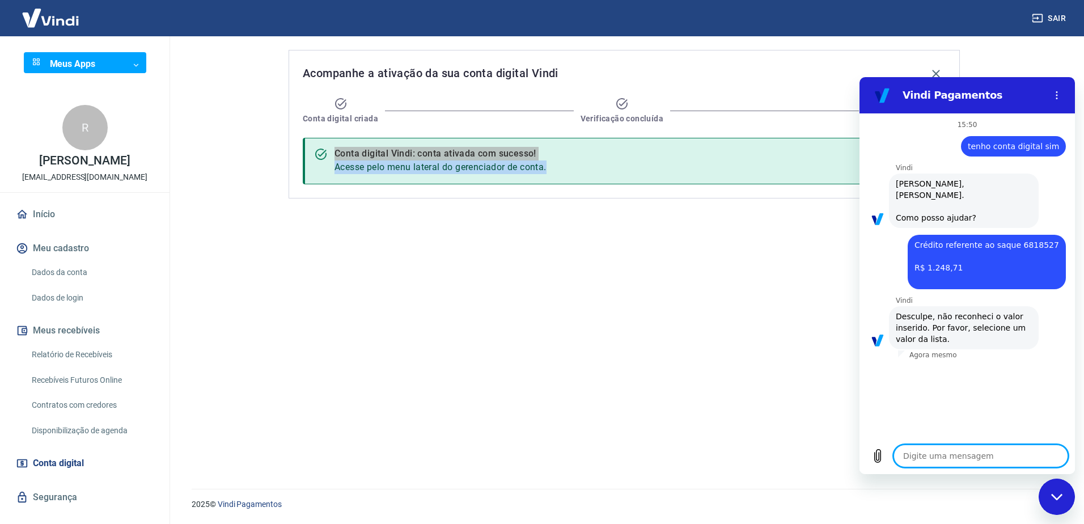
paste textarea "Conta digital Vindi: conta ativada com sucesso! Acesse pelo menu lateral do ger…"
type textarea "Conta digital Vindi: conta ativada com sucesso! Acesse pelo menu lateral do ger…"
type textarea "x"
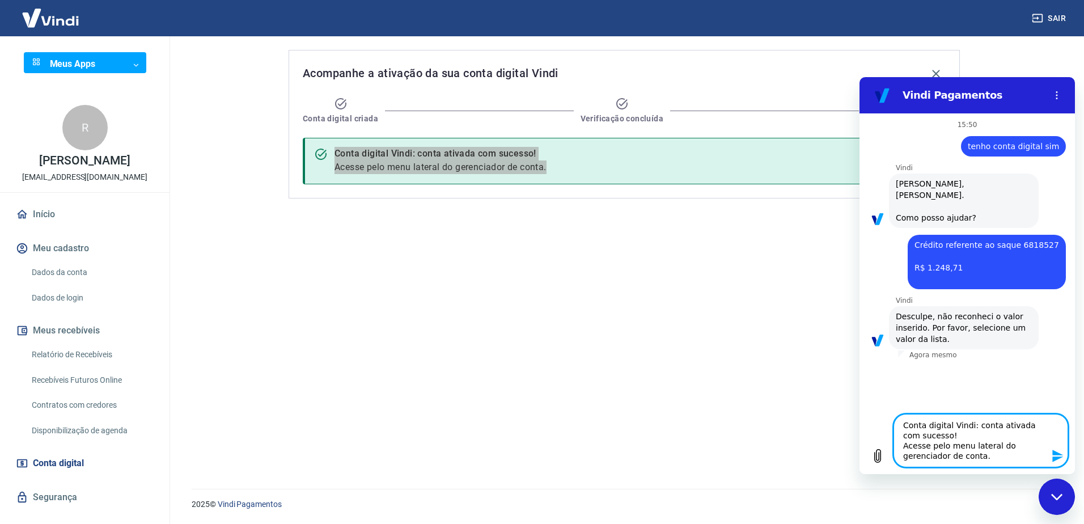
type textarea "Conta digital Vindi: conta ativada com sucesso! Acesse pelo menu lateral do ger…"
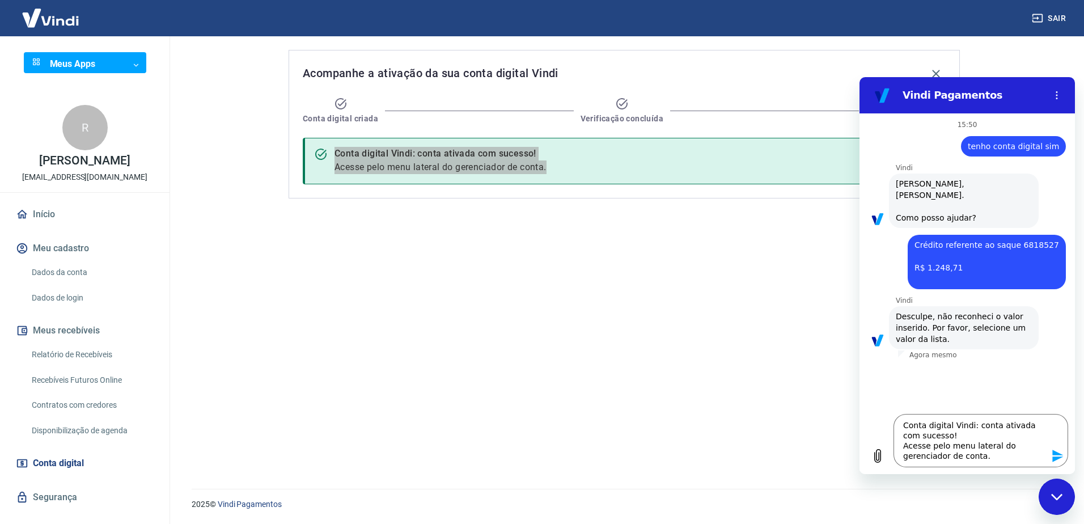
click at [1058, 453] on icon "Enviar mensagem" at bounding box center [1057, 455] width 11 height 12
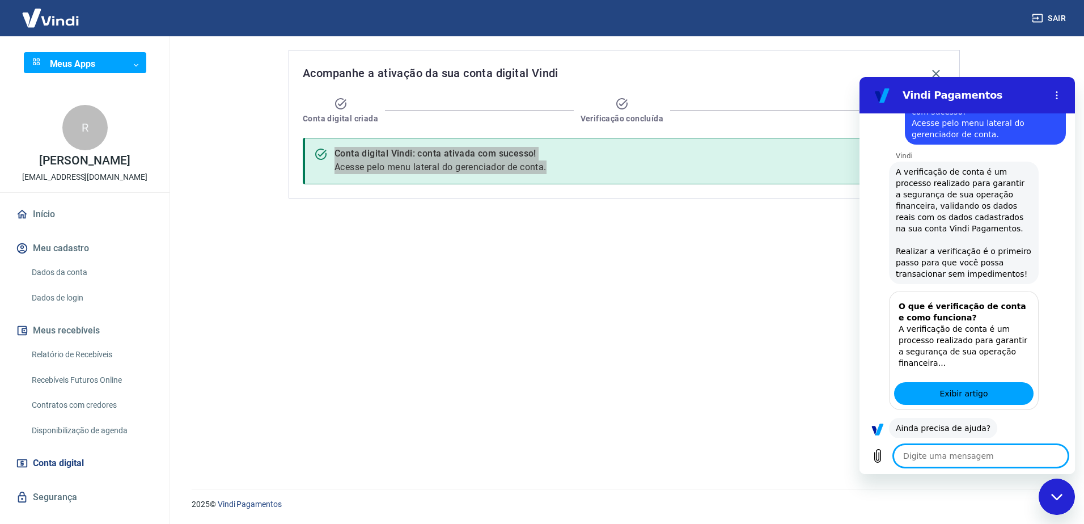
scroll to position [294, 0]
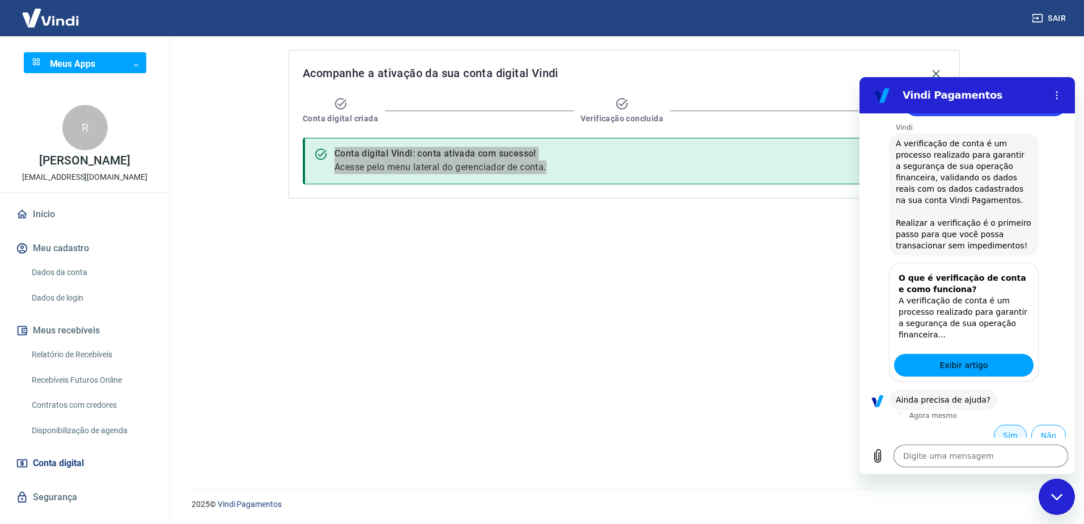
click at [1000, 425] on button "Sim" at bounding box center [1010, 436] width 33 height 22
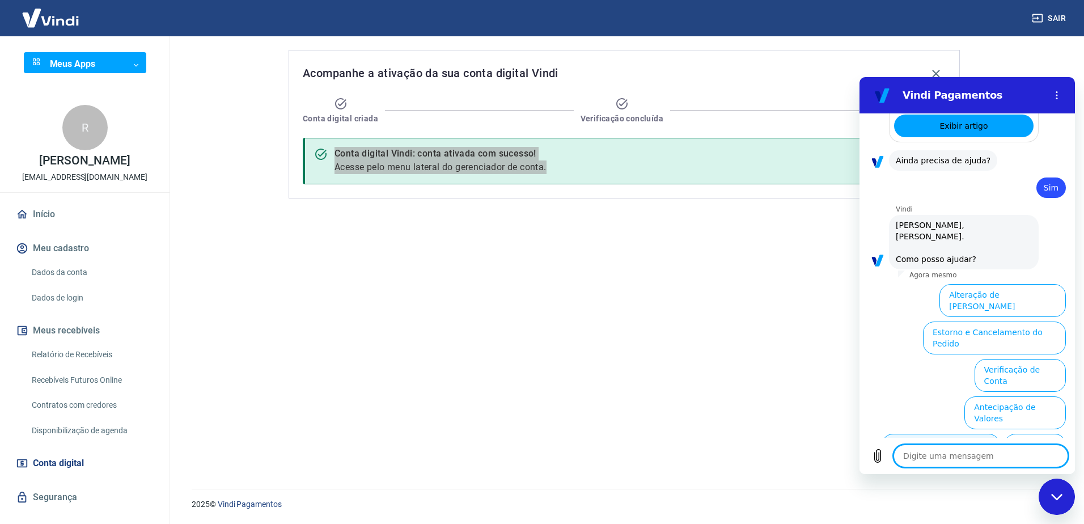
scroll to position [590, 0]
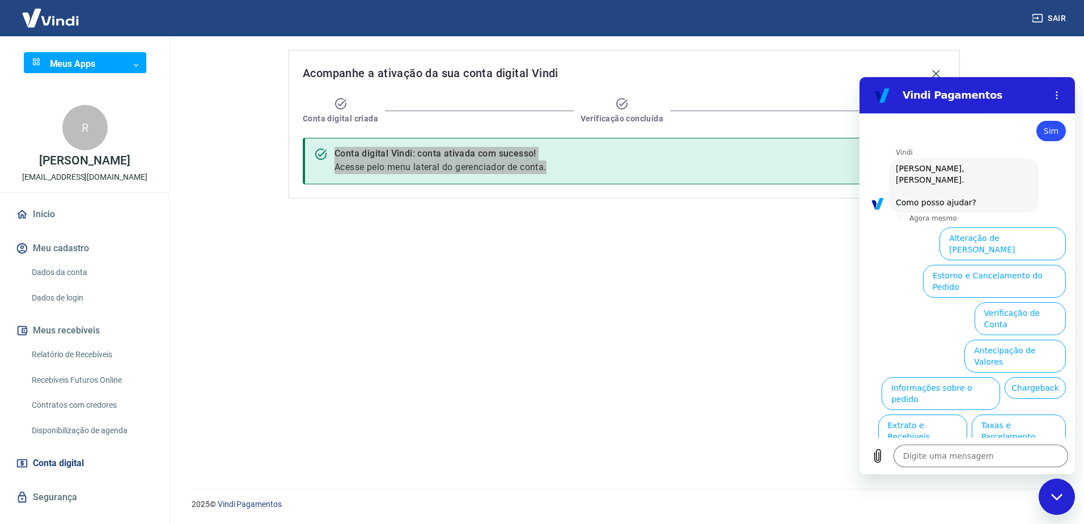
click at [1058, 498] on icon "Fechar janela de mensagens" at bounding box center [1055, 496] width 11 height 6
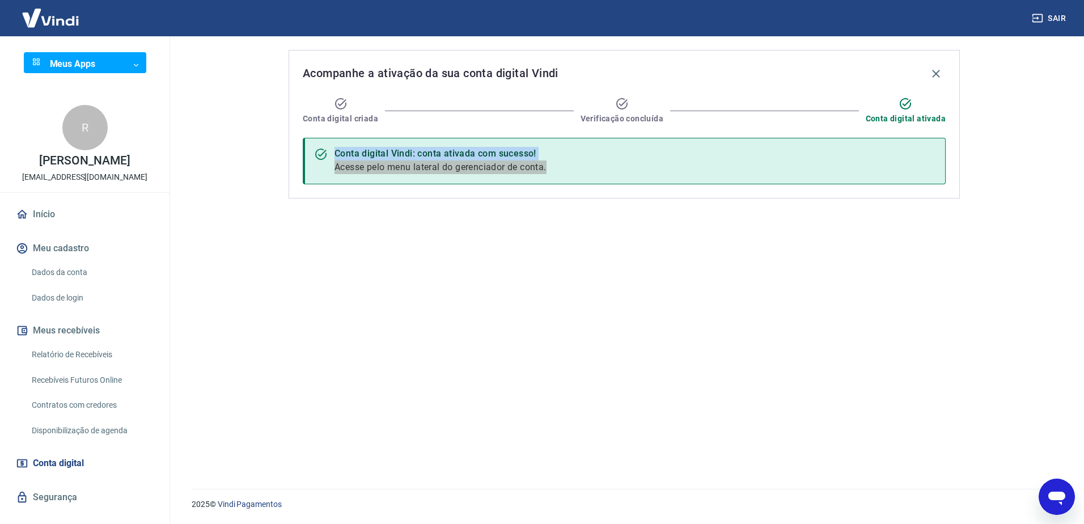
click at [826, 236] on div "Acompanhe a ativação da sua conta digital Vindi Conta digital criada Verificaçã…" at bounding box center [624, 255] width 698 height 439
click at [905, 99] on icon at bounding box center [904, 103] width 11 height 11
click at [906, 114] on span "Conta digital ativada" at bounding box center [905, 118] width 80 height 11
click at [904, 117] on span "Conta digital ativada" at bounding box center [905, 118] width 80 height 11
click at [911, 105] on icon at bounding box center [904, 103] width 11 height 11
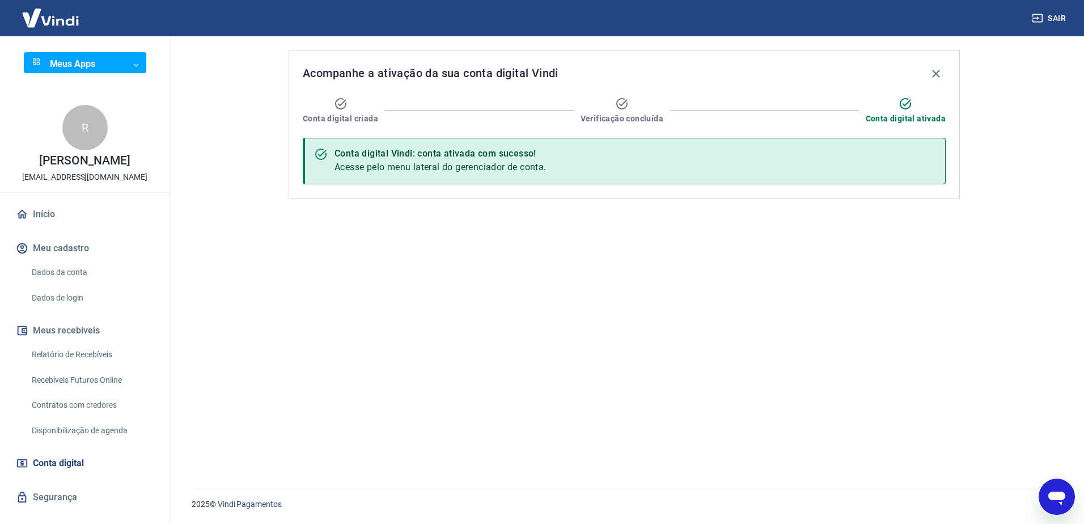
click at [1058, 490] on icon "Abrir janela de mensagens" at bounding box center [1056, 496] width 20 height 20
type textarea "x"
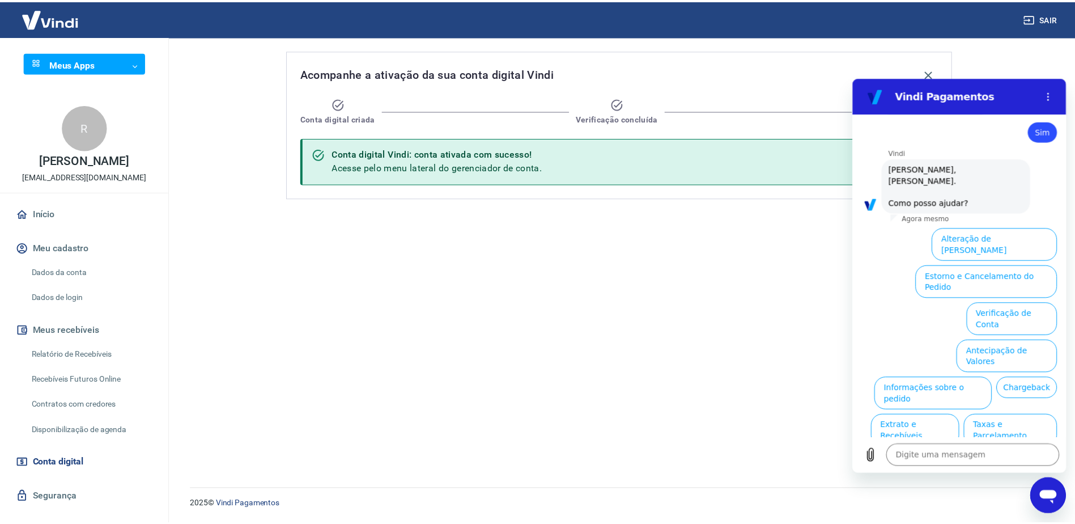
scroll to position [0, 0]
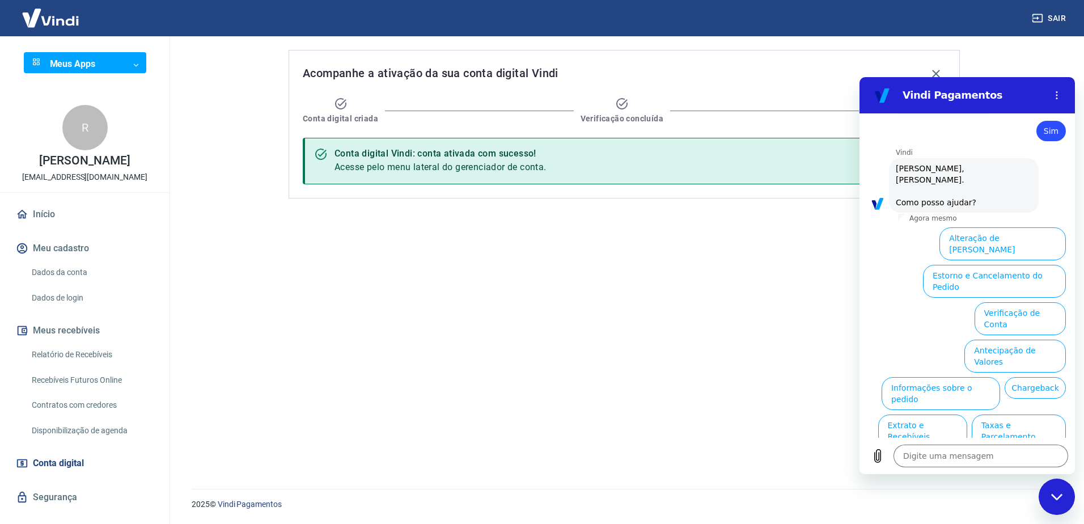
click at [728, 271] on div "Acompanhe a ativação da sua conta digital Vindi Conta digital criada Verificaçã…" at bounding box center [624, 255] width 698 height 439
click at [927, 69] on div "Acompanhe a ativação da sua conta digital Vindi" at bounding box center [624, 73] width 643 height 19
click at [932, 73] on icon "button" at bounding box center [936, 74] width 14 height 14
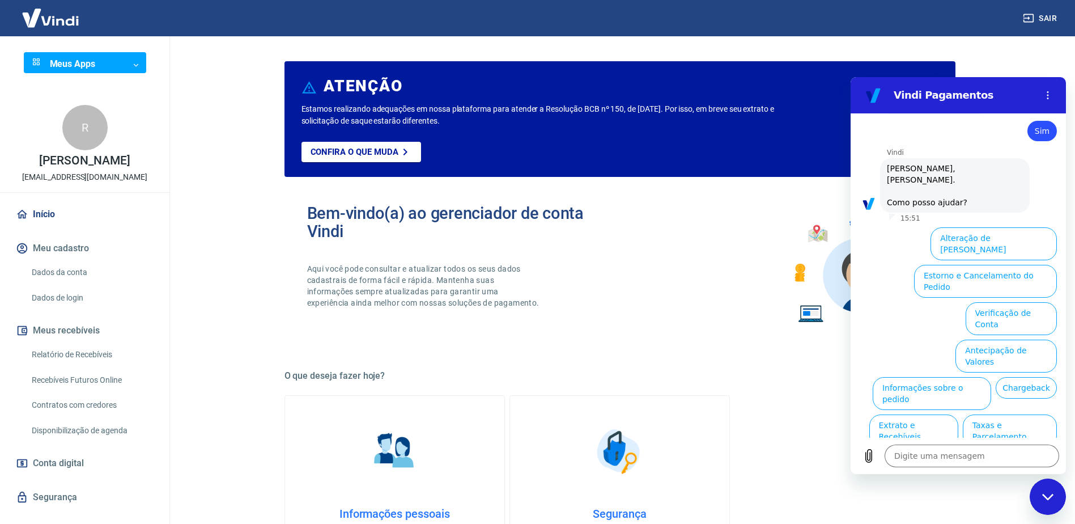
click at [1037, 69] on main "ATENÇÃO Estamos realizando adequações em nossa plataforma para atender a Resolu…" at bounding box center [619, 279] width 911 height 487
click at [1046, 16] on button "Sair" at bounding box center [1041, 18] width 41 height 21
